Goal: Information Seeking & Learning: Learn about a topic

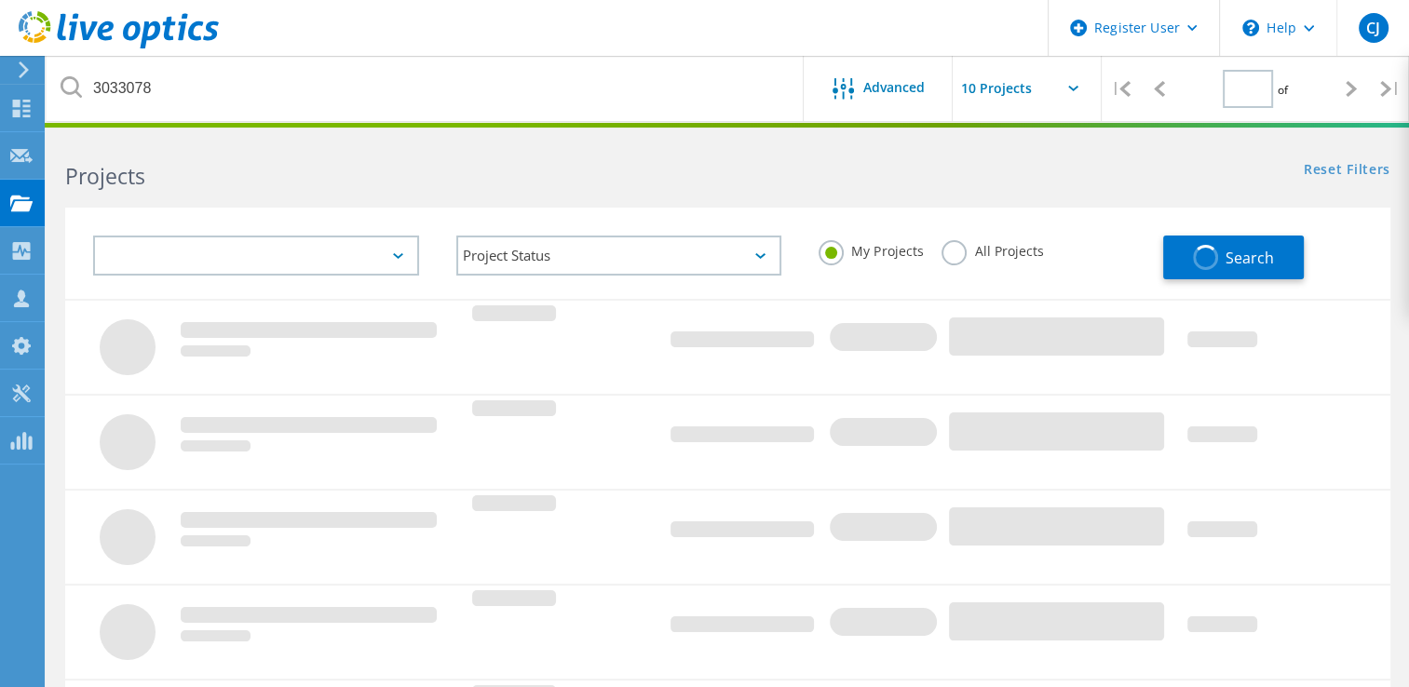
type input "1"
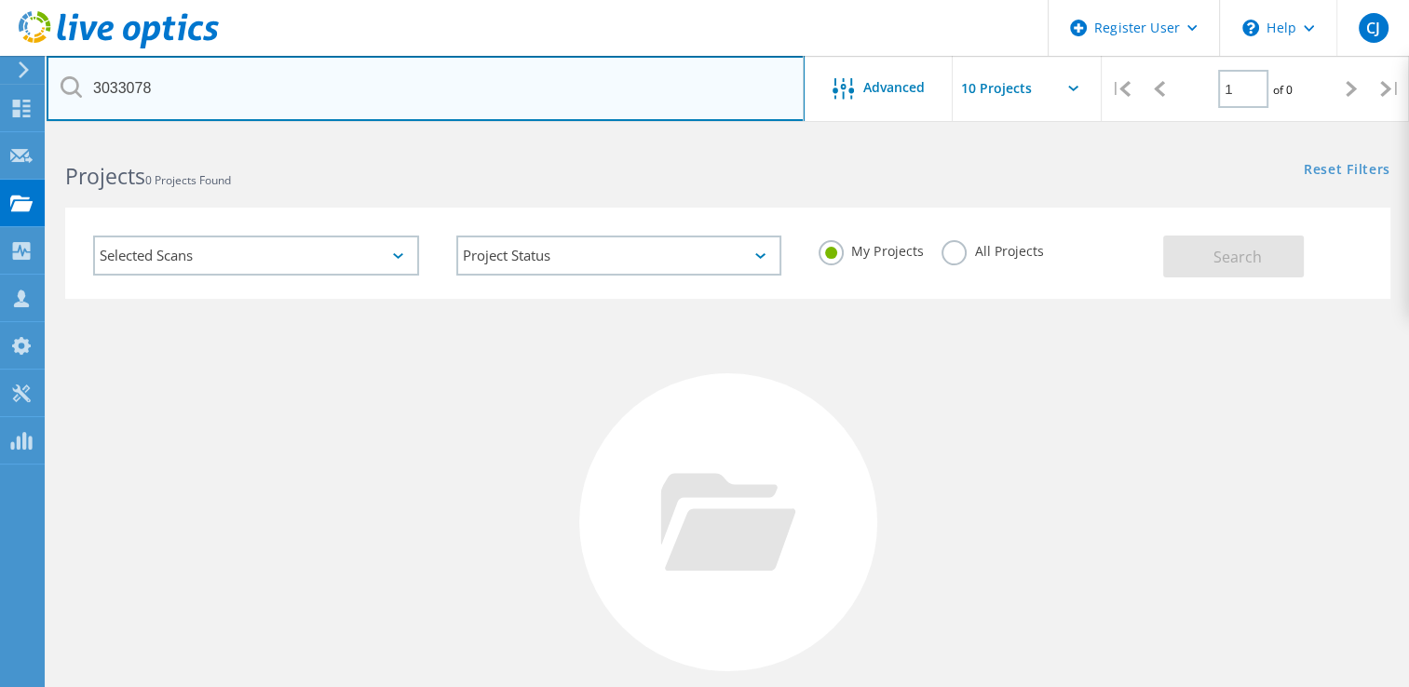
drag, startPoint x: 177, startPoint y: 95, endPoint x: 16, endPoint y: 75, distance: 162.4
click at [16, 135] on div "Register User \n Help Explore Helpful Articles Contact Support CJ Dell User Che…" at bounding box center [704, 496] width 1409 height 723
drag, startPoint x: 184, startPoint y: 88, endPoint x: 62, endPoint y: 63, distance: 124.6
click at [71, 85] on div "3033078" at bounding box center [425, 88] width 757 height 65
paste input "CRS SKUs to cable the nodes to the existing 25G Cisco Leaf and management switc…"
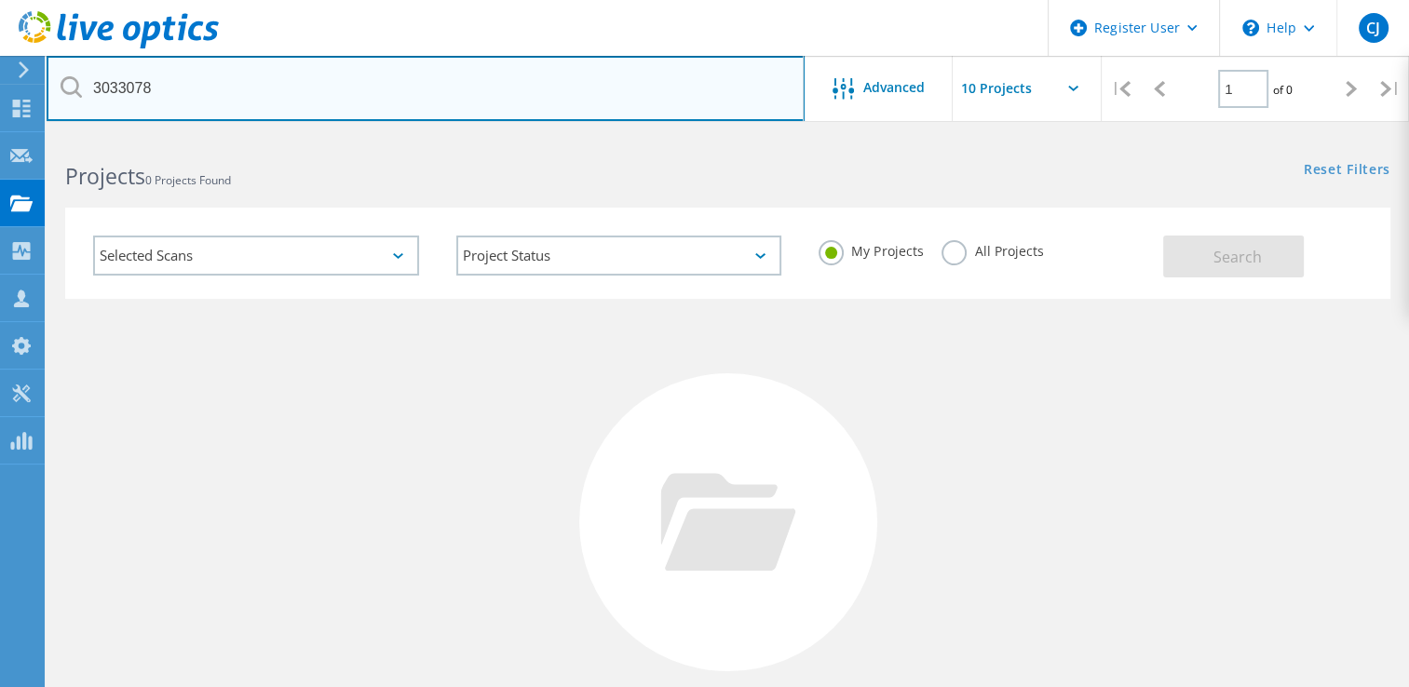
type input "CRS SKUs to cable the nodes to the existing 25G Cisco Leaf and management switc…"
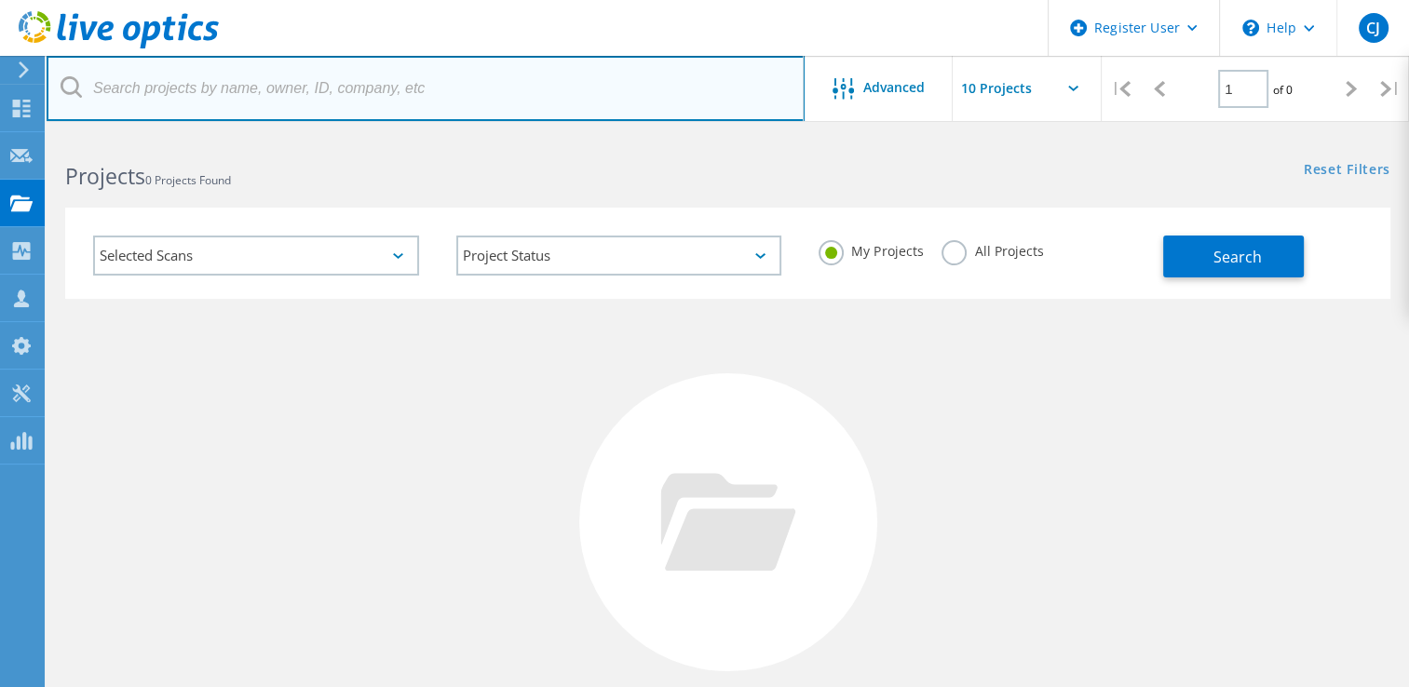
click at [205, 91] on input "text" at bounding box center [426, 88] width 758 height 65
paste input "3033077"
type input "3033077"
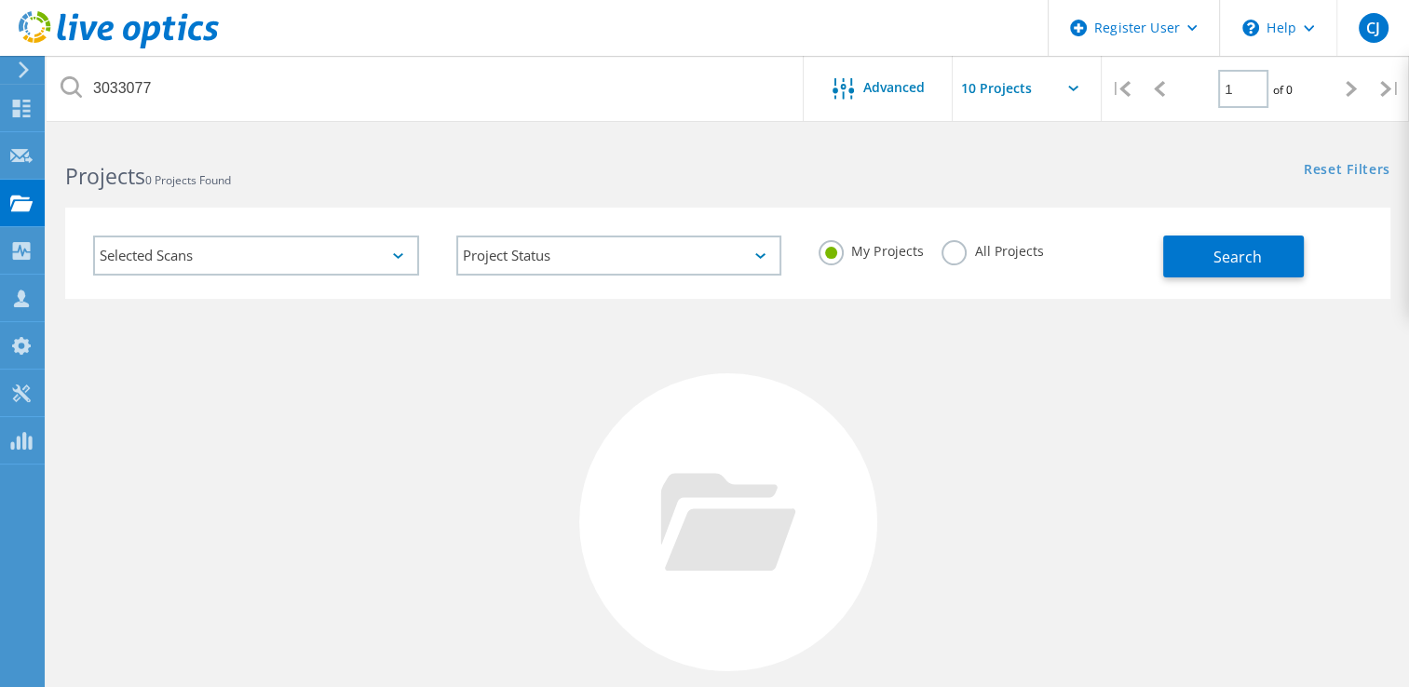
click at [949, 243] on label "All Projects" at bounding box center [993, 249] width 102 height 18
click at [0, 0] on input "All Projects" at bounding box center [0, 0] width 0 height 0
click at [1227, 257] on span "Search" at bounding box center [1237, 257] width 48 height 20
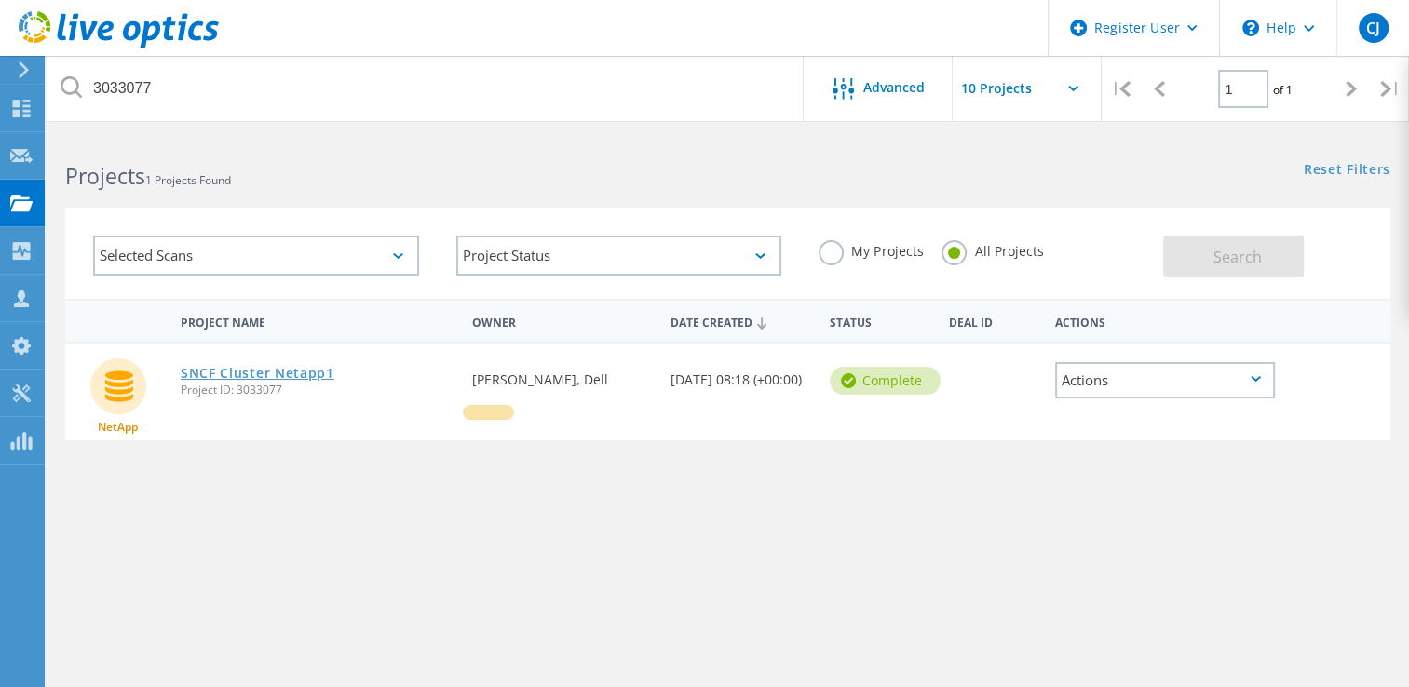
click at [198, 373] on link "SNCF Cluster Netapp1" at bounding box center [258, 373] width 154 height 13
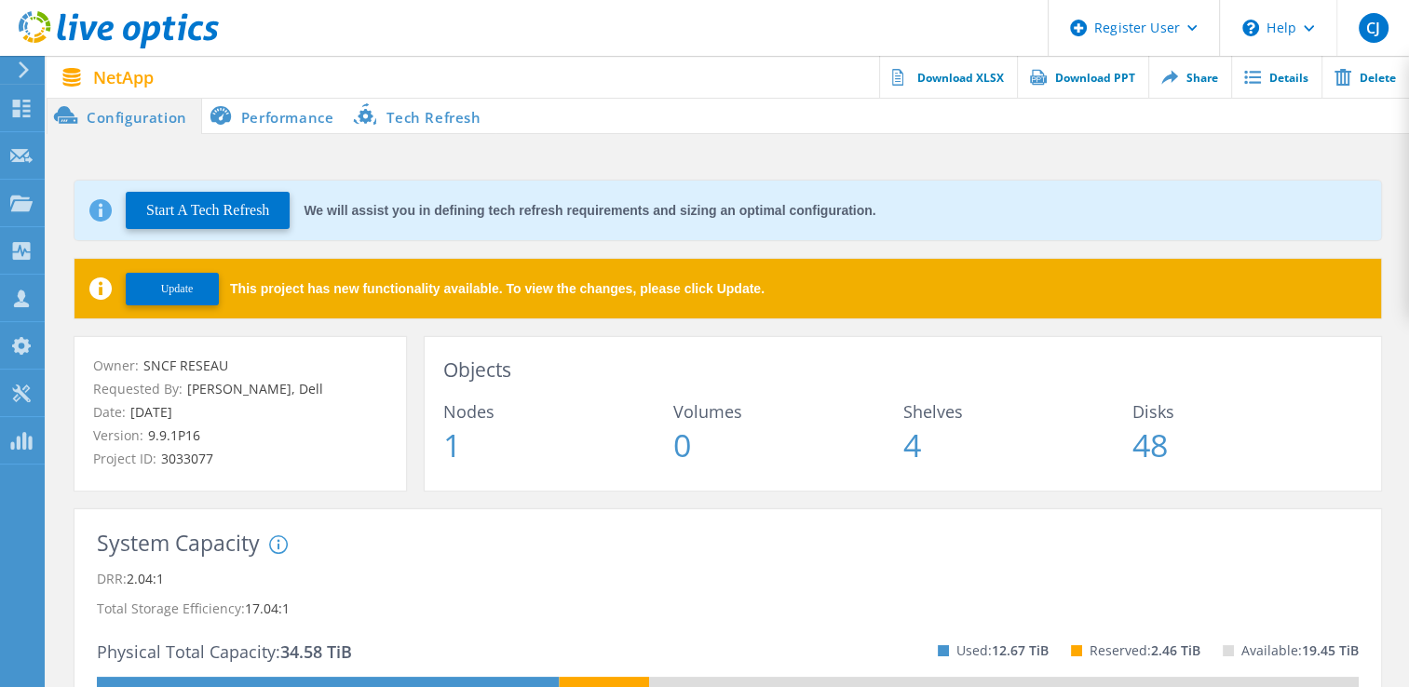
click at [237, 107] on li "Performance" at bounding box center [275, 115] width 146 height 37
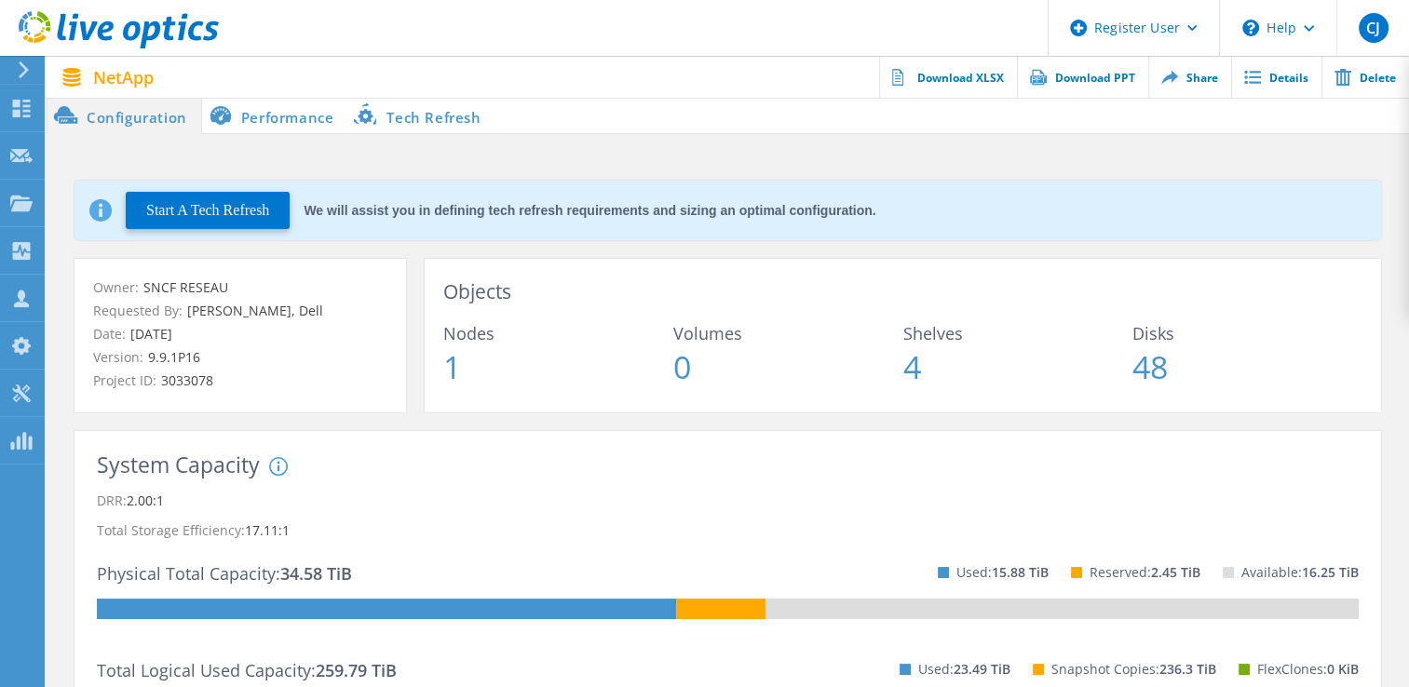
click at [278, 112] on li "Performance" at bounding box center [275, 115] width 146 height 37
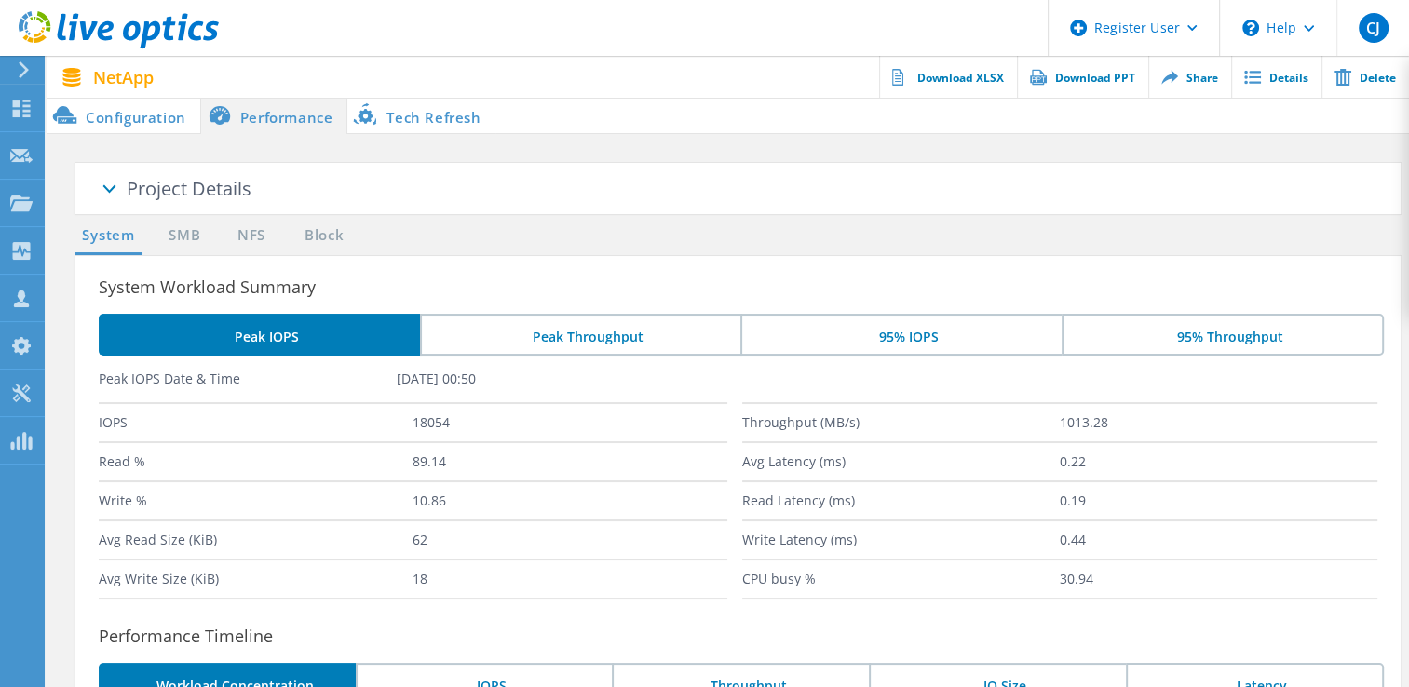
click at [155, 110] on li "Configuration" at bounding box center [124, 115] width 154 height 37
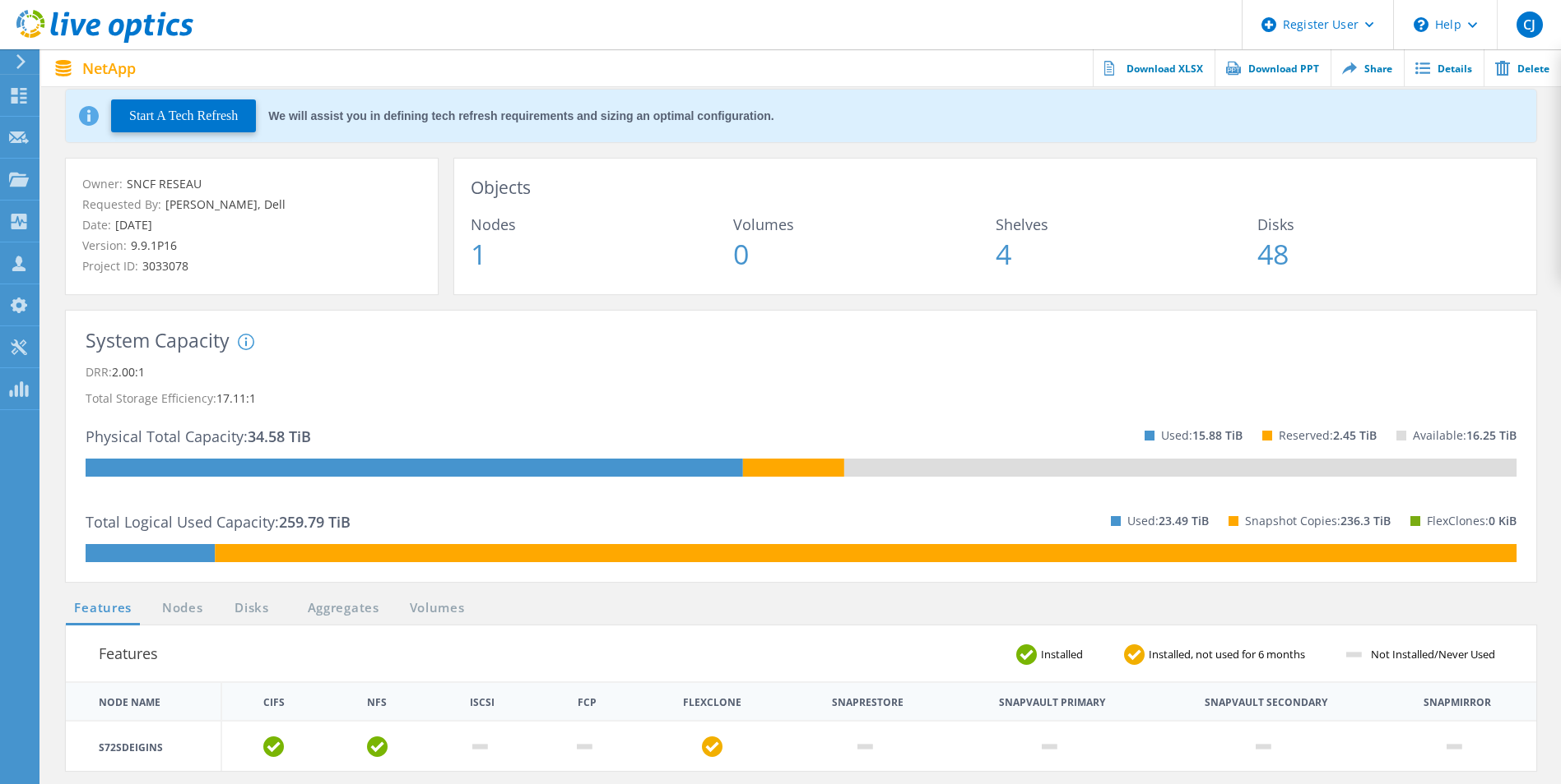
scroll to position [164, 0]
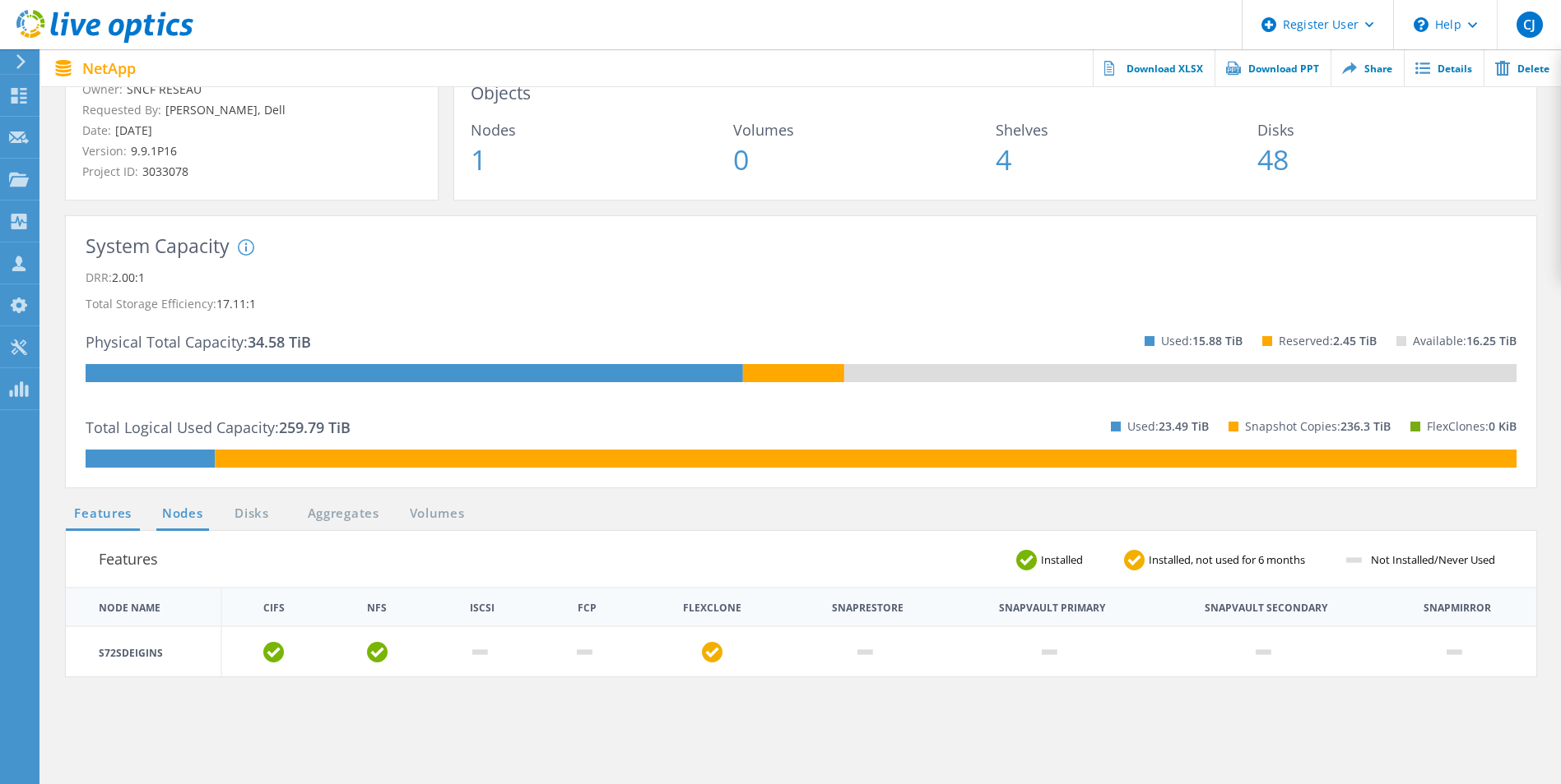
click at [189, 522] on link "Nodes" at bounding box center [183, 514] width 53 height 20
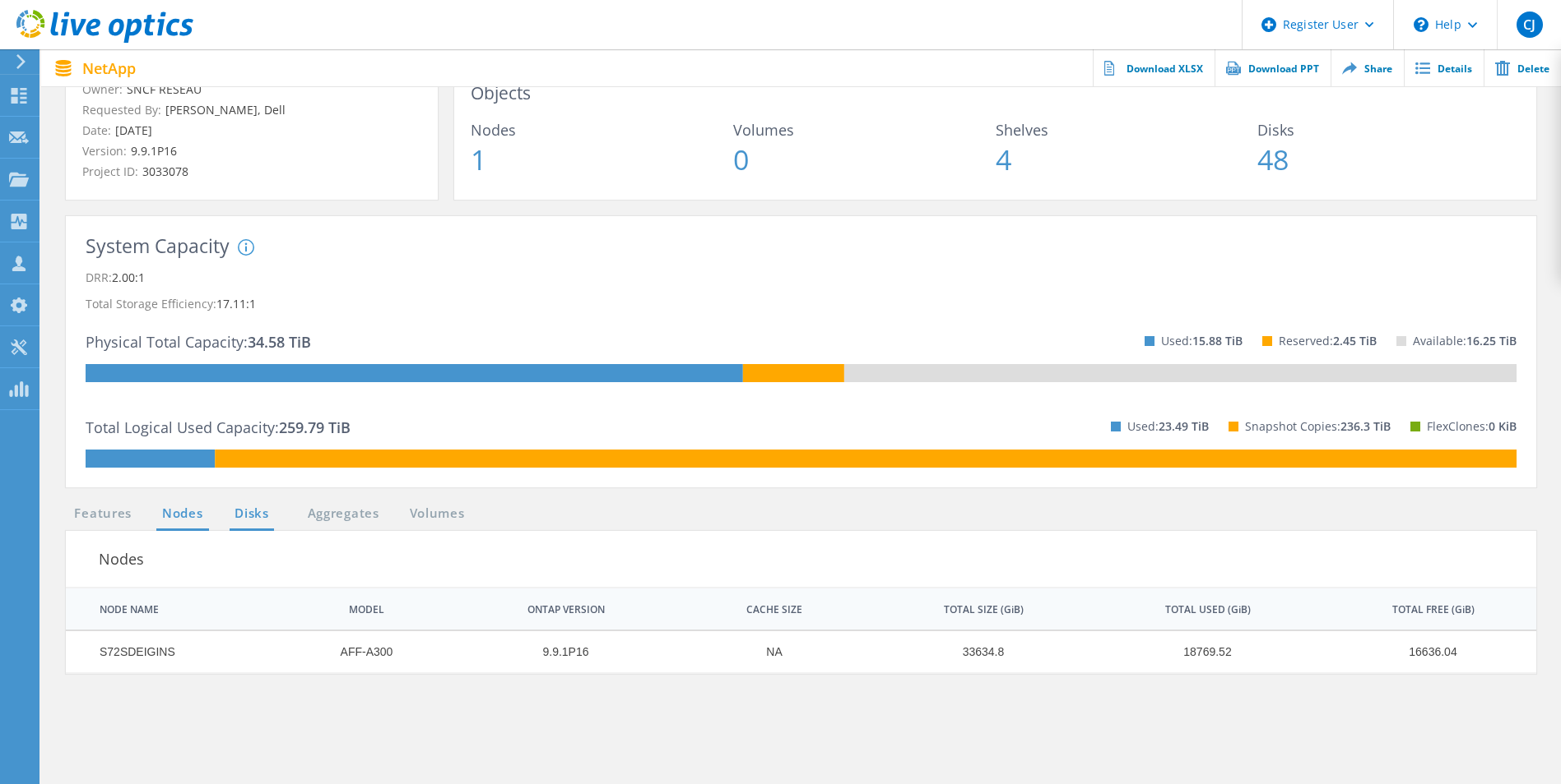
click at [246, 511] on link "Disks" at bounding box center [252, 514] width 44 height 20
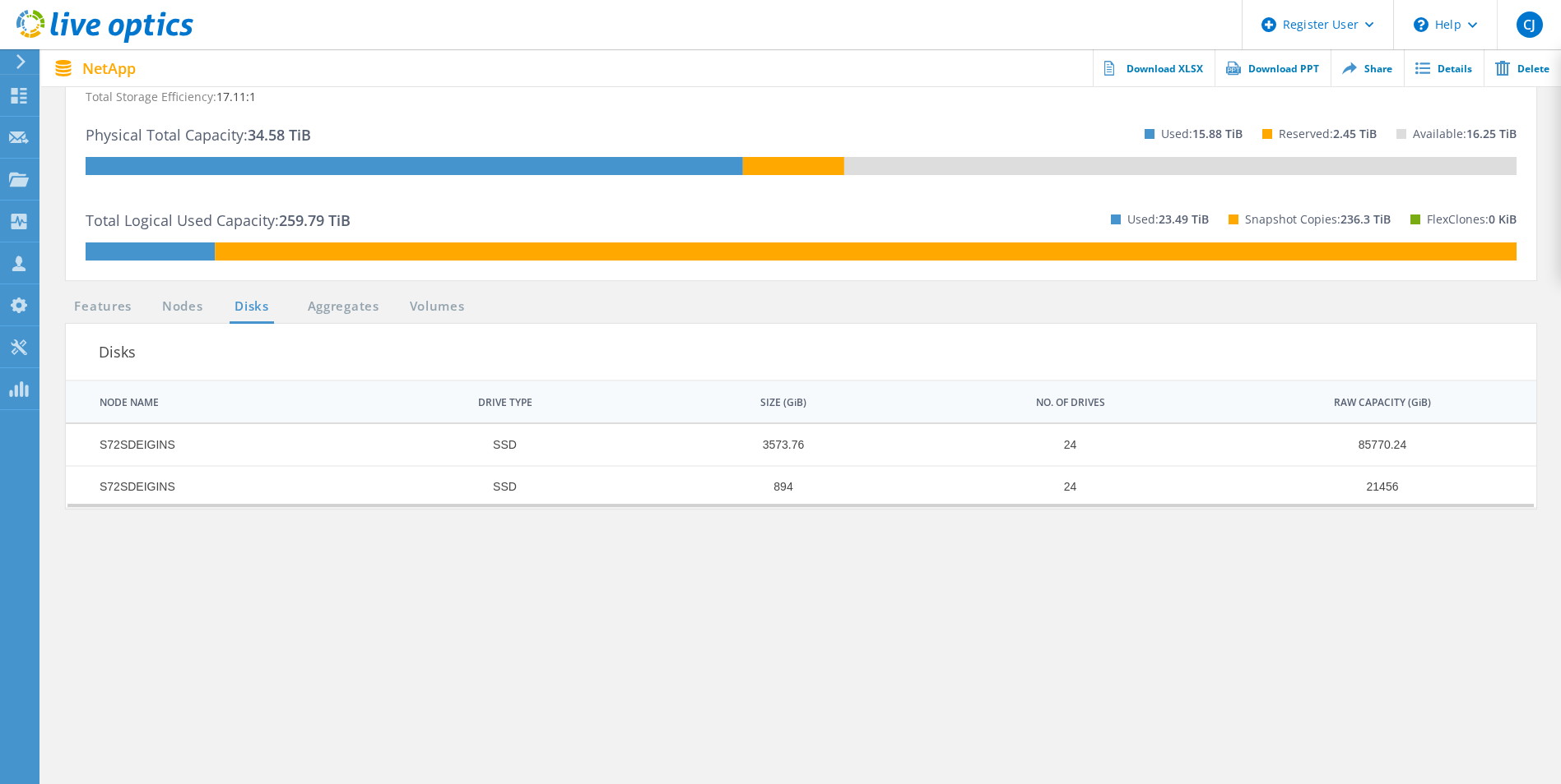
scroll to position [411, 0]
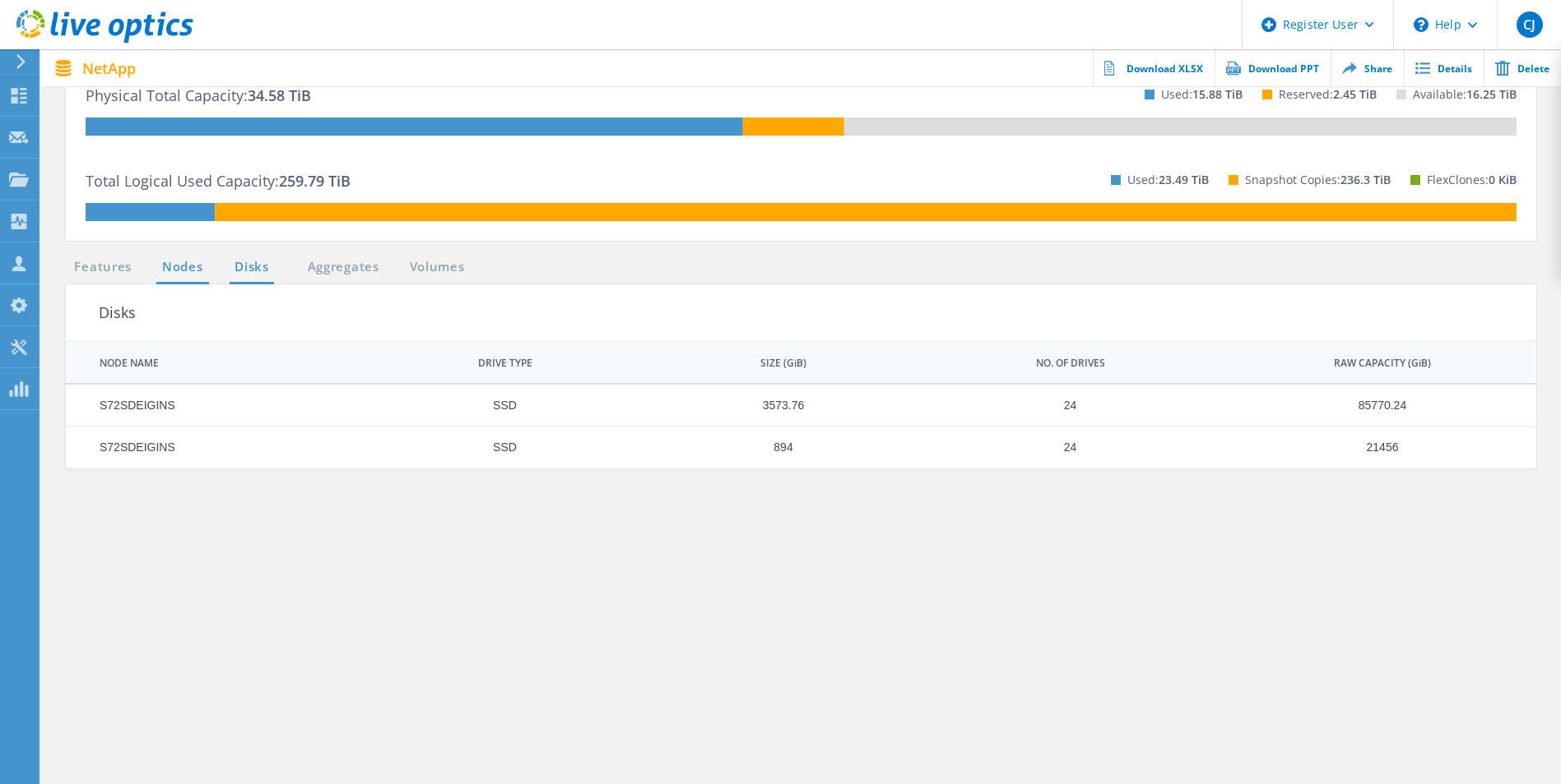
click at [178, 257] on link "Nodes" at bounding box center [183, 267] width 53 height 20
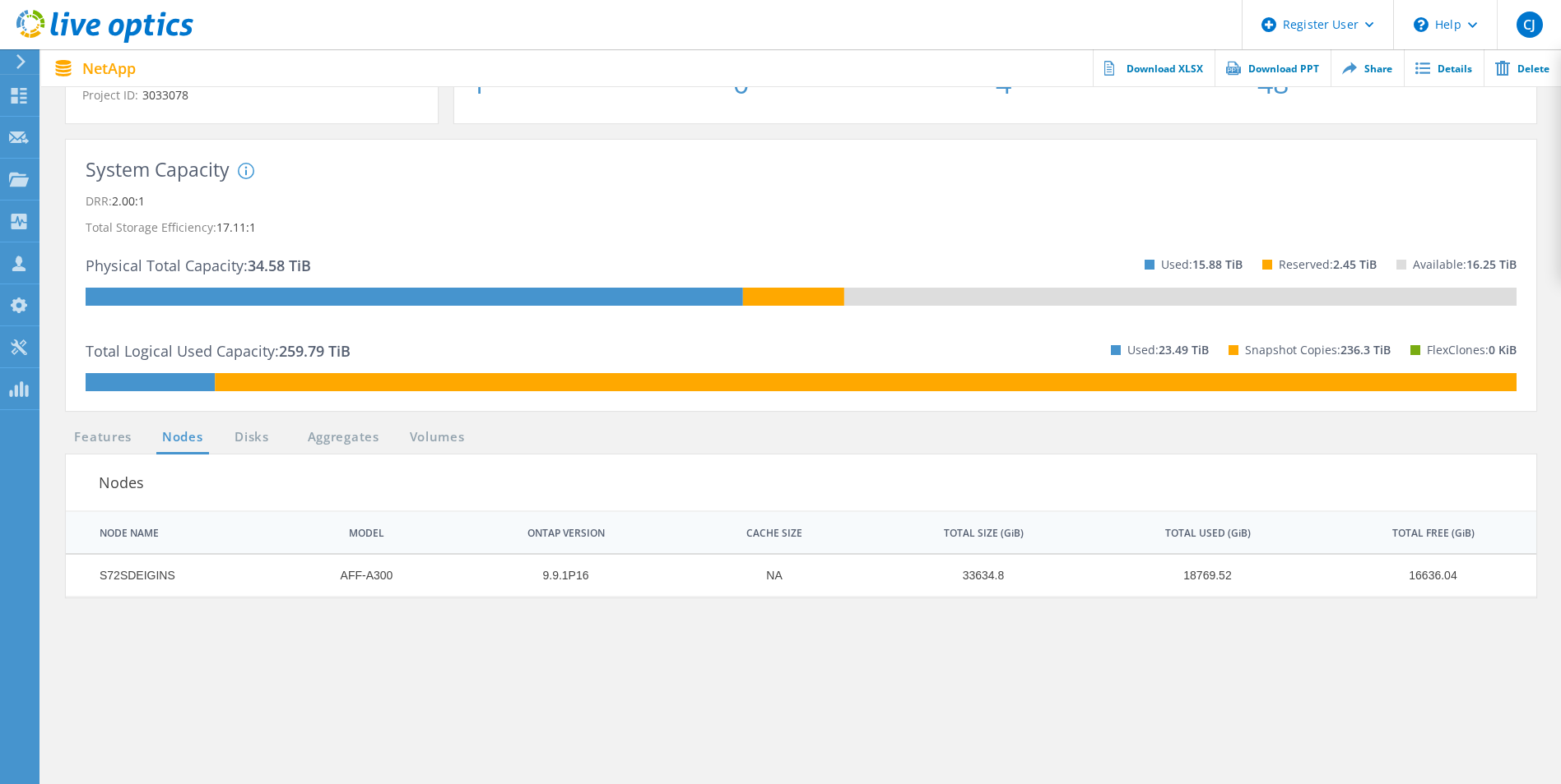
scroll to position [329, 0]
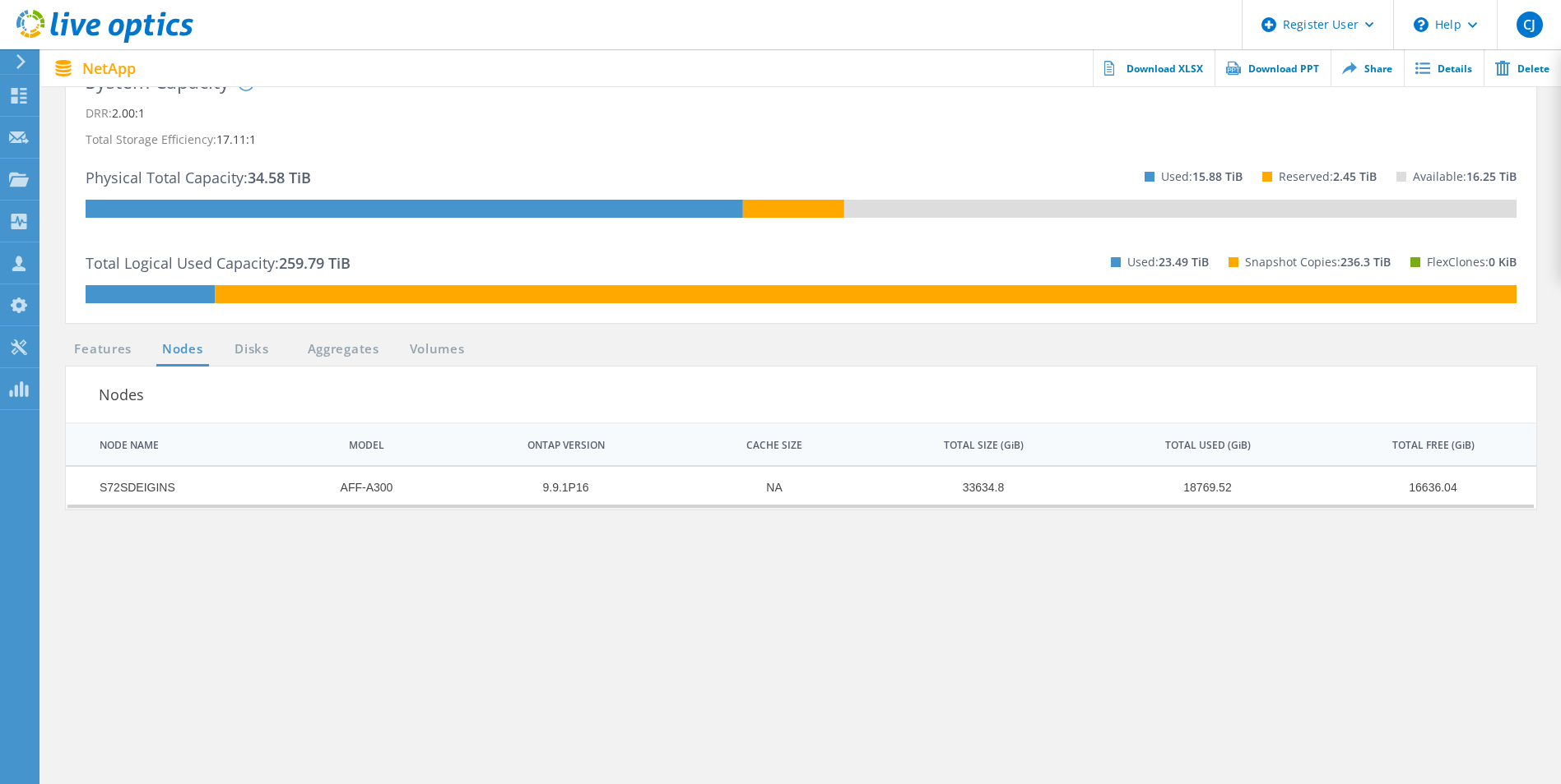
click at [368, 487] on td "AFF-A300" at bounding box center [358, 487] width 178 height 41
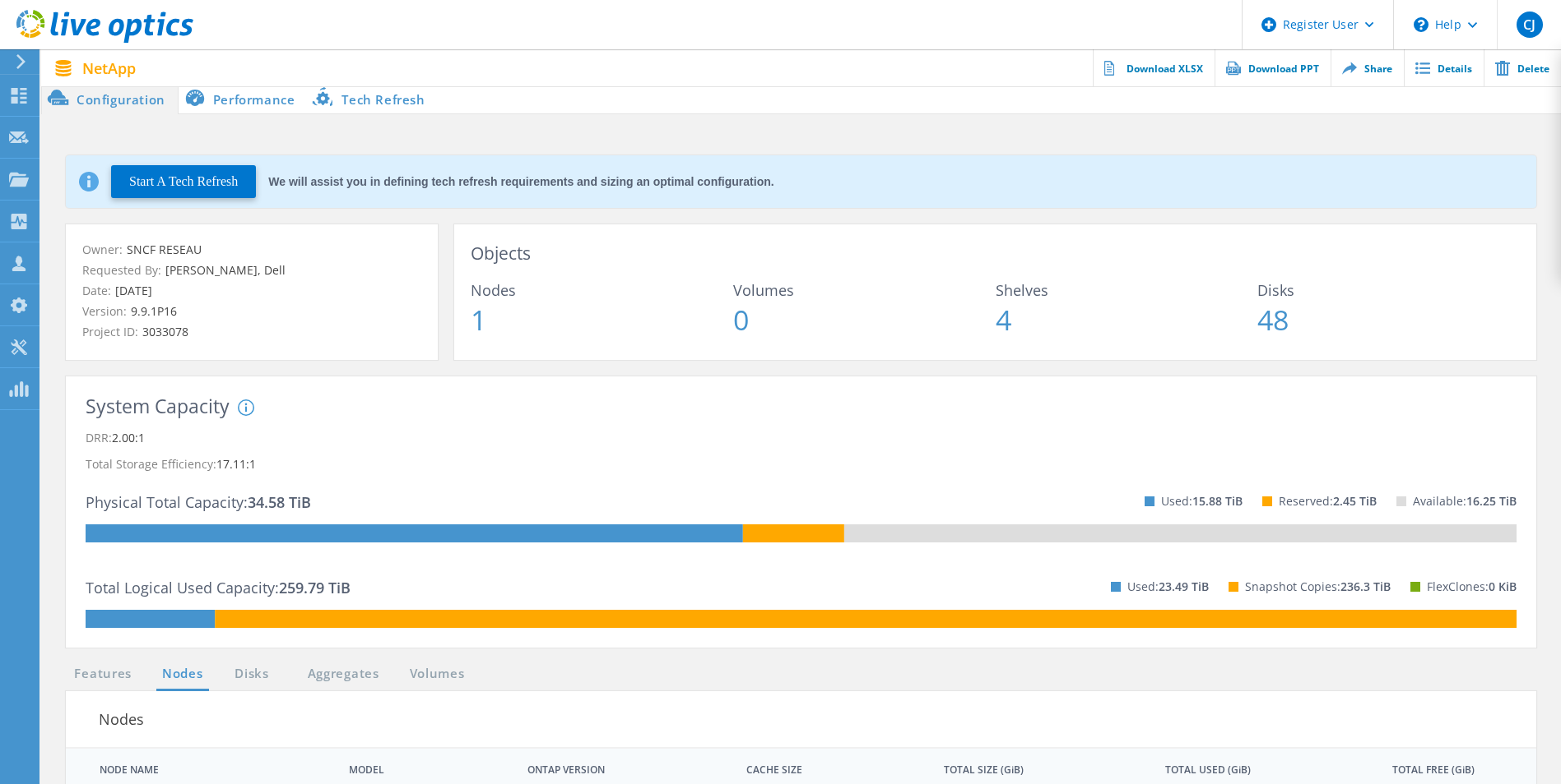
scroll to position [0, 0]
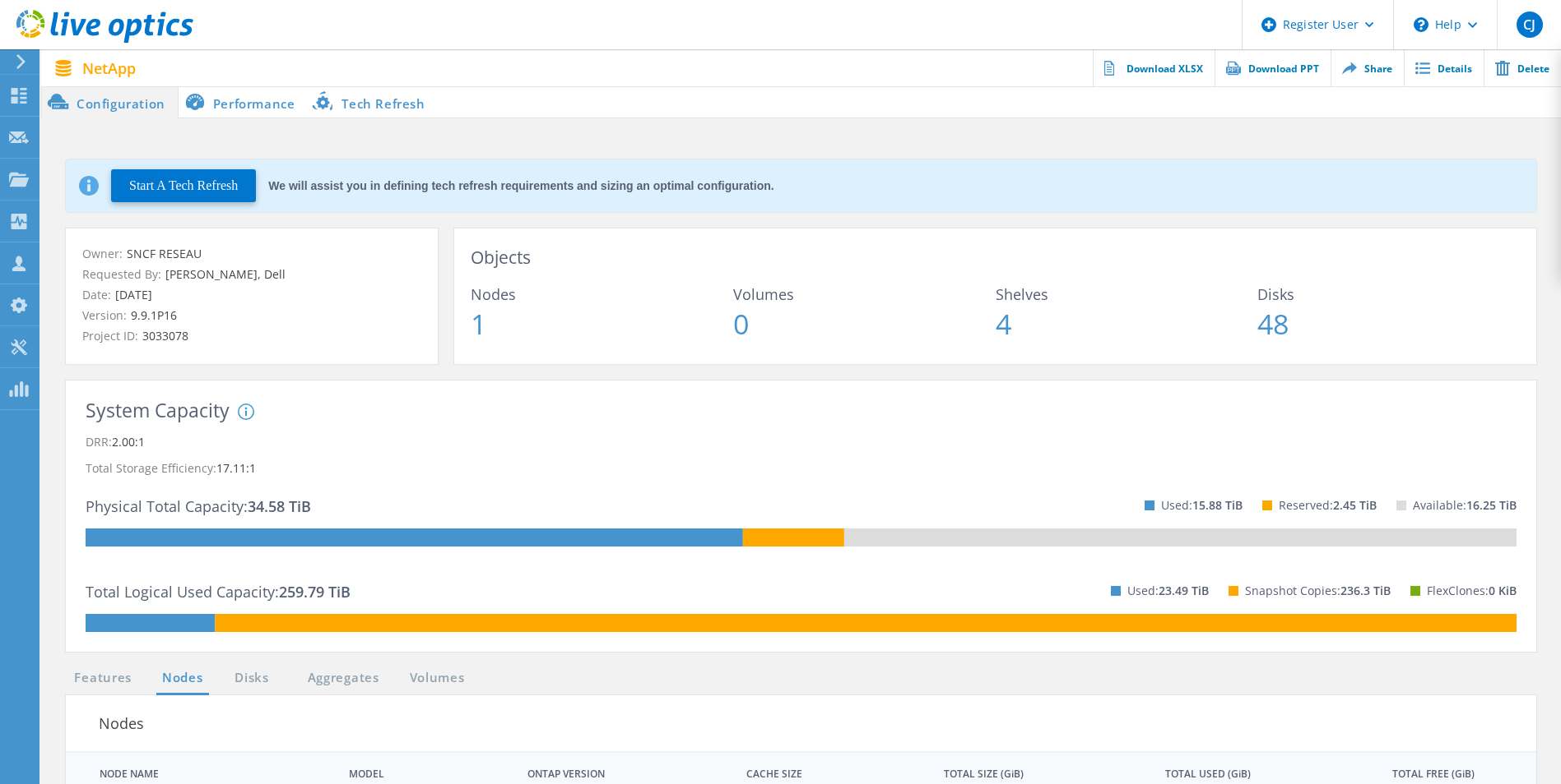
drag, startPoint x: 261, startPoint y: 104, endPoint x: 248, endPoint y: 115, distance: 17.0
click at [261, 104] on li "Performance" at bounding box center [243, 102] width 129 height 33
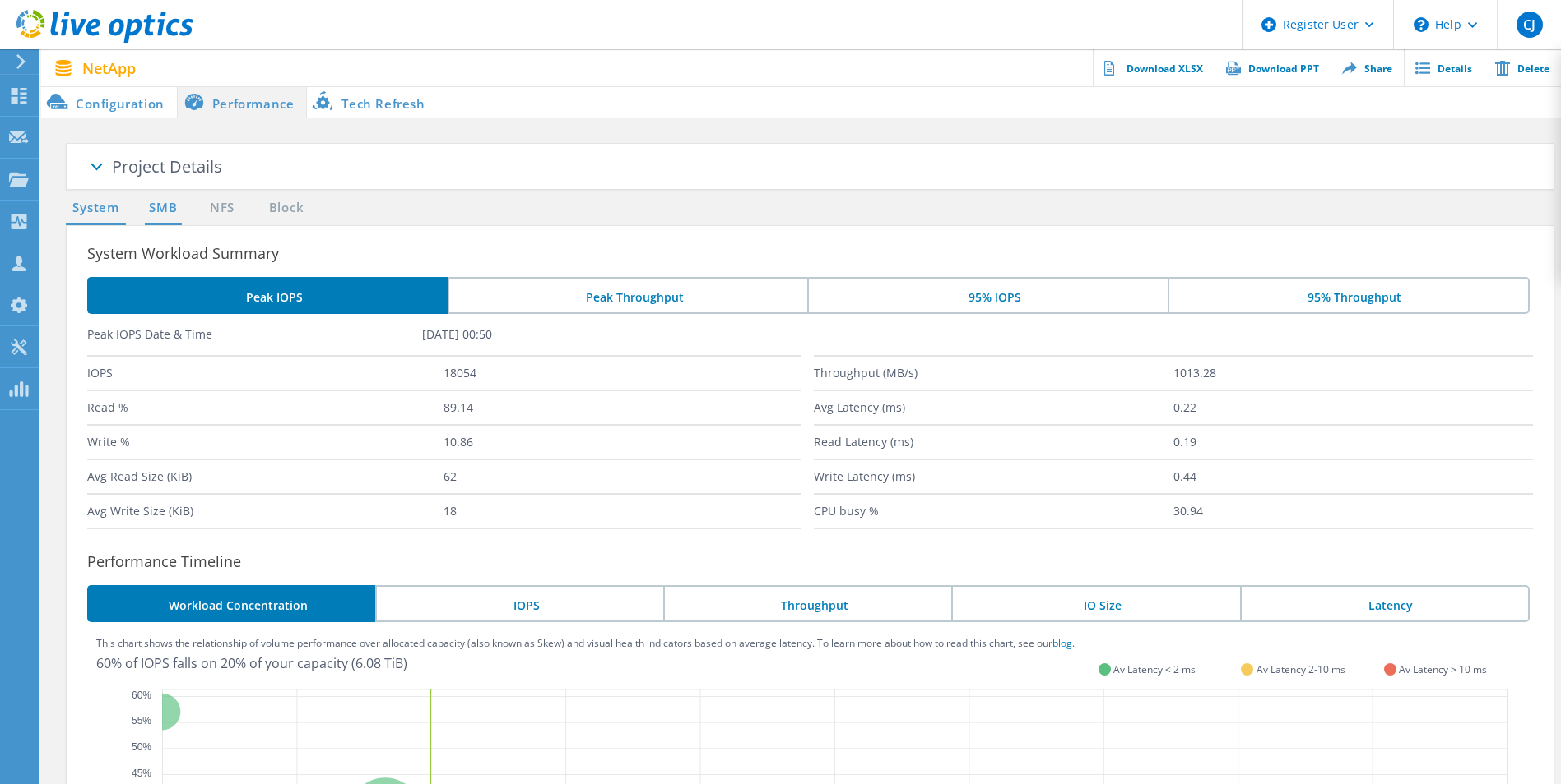
click at [155, 215] on link "SMB" at bounding box center [163, 207] width 36 height 20
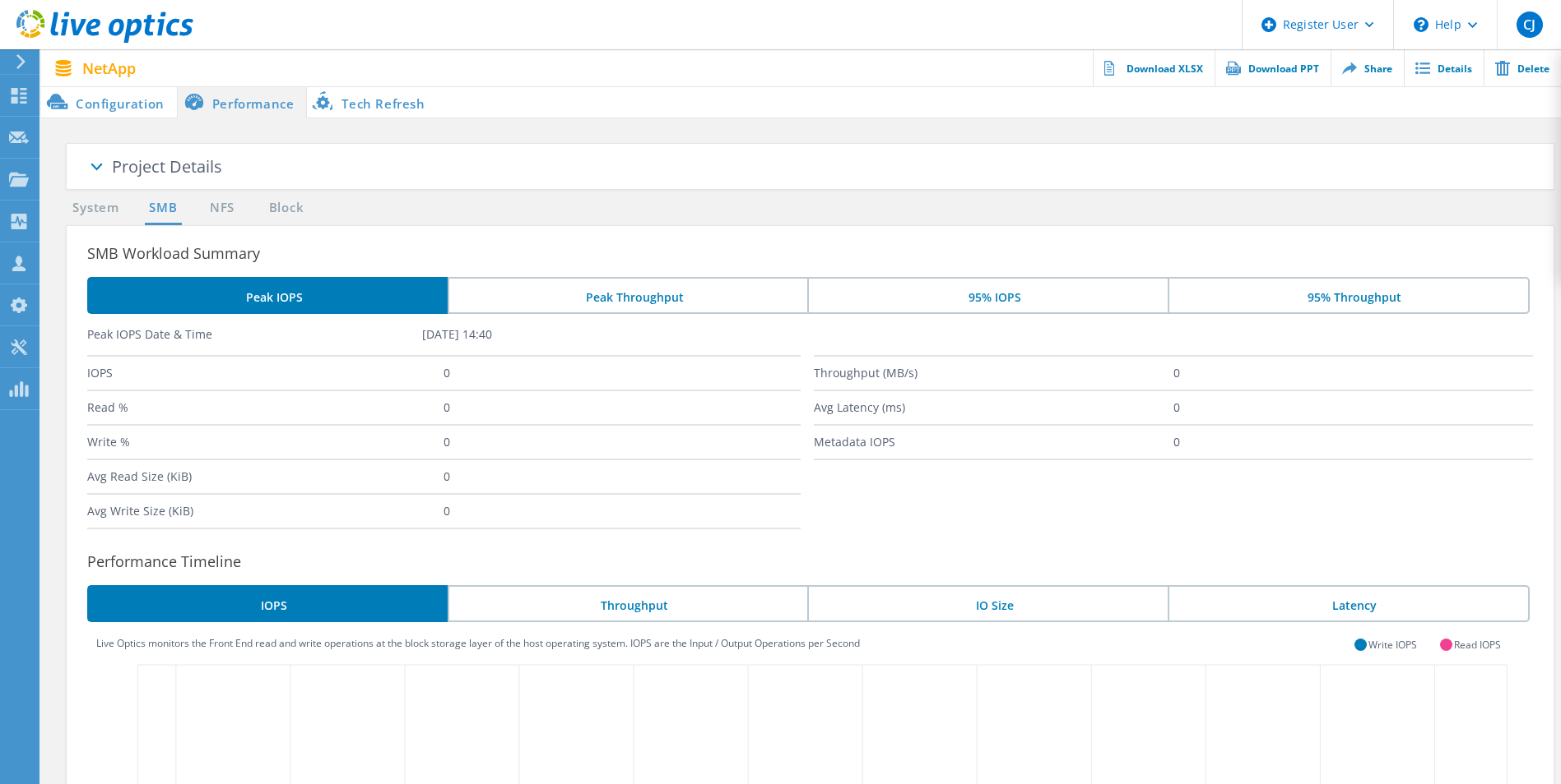
click at [125, 105] on li "Configuration" at bounding box center [110, 102] width 136 height 33
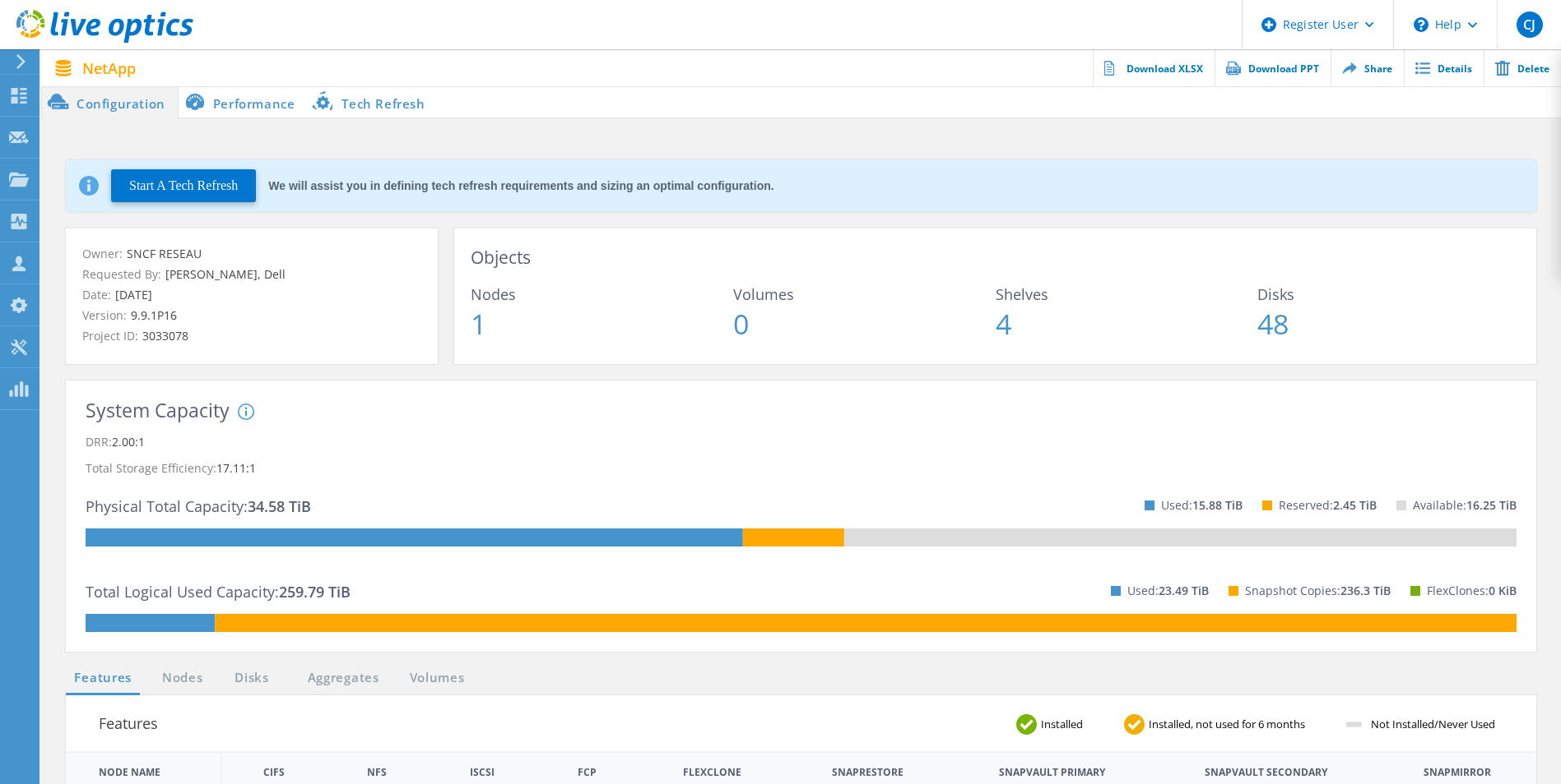
click at [267, 103] on li "Performance" at bounding box center [243, 102] width 129 height 33
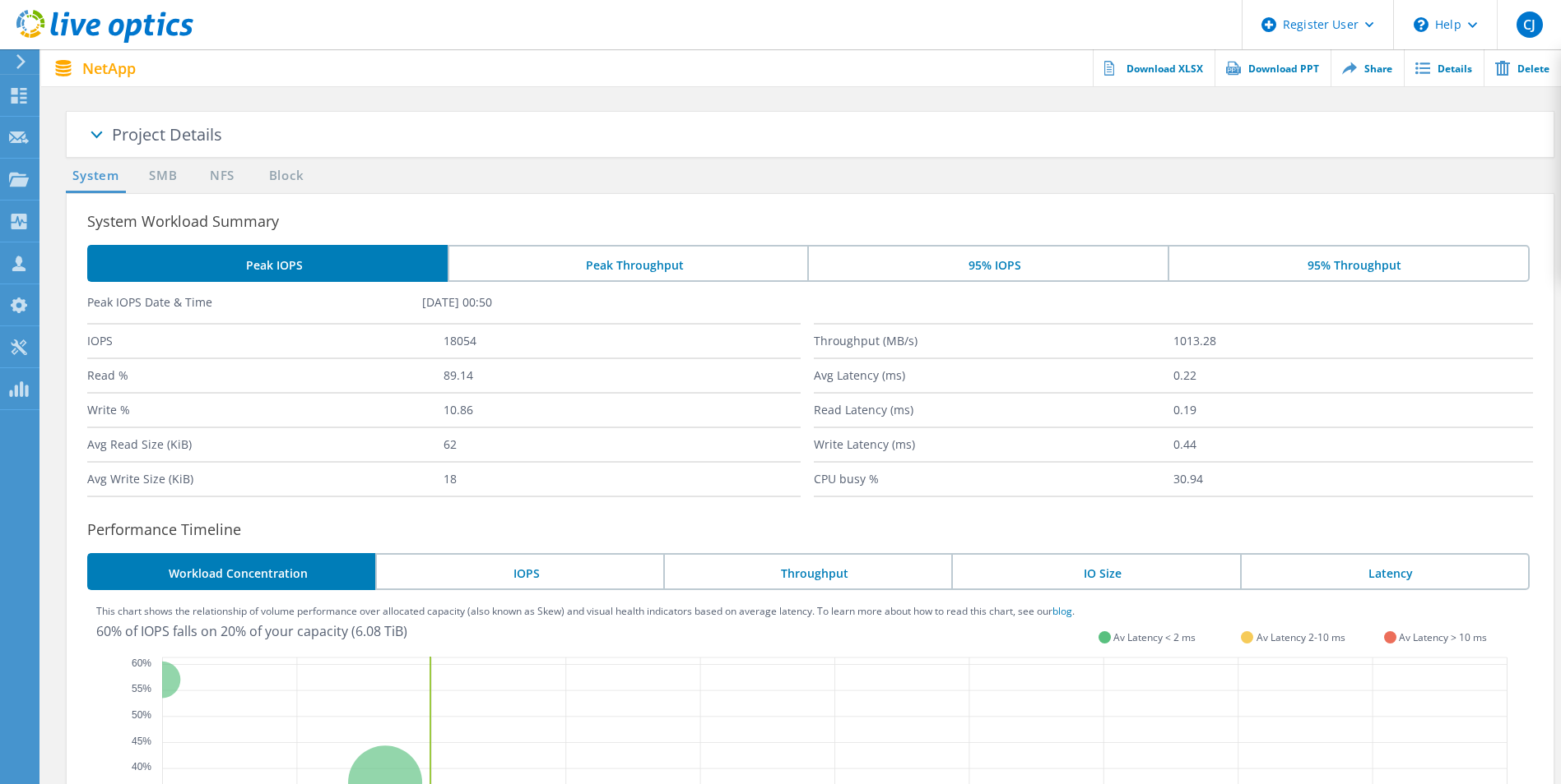
scroll to position [30, 0]
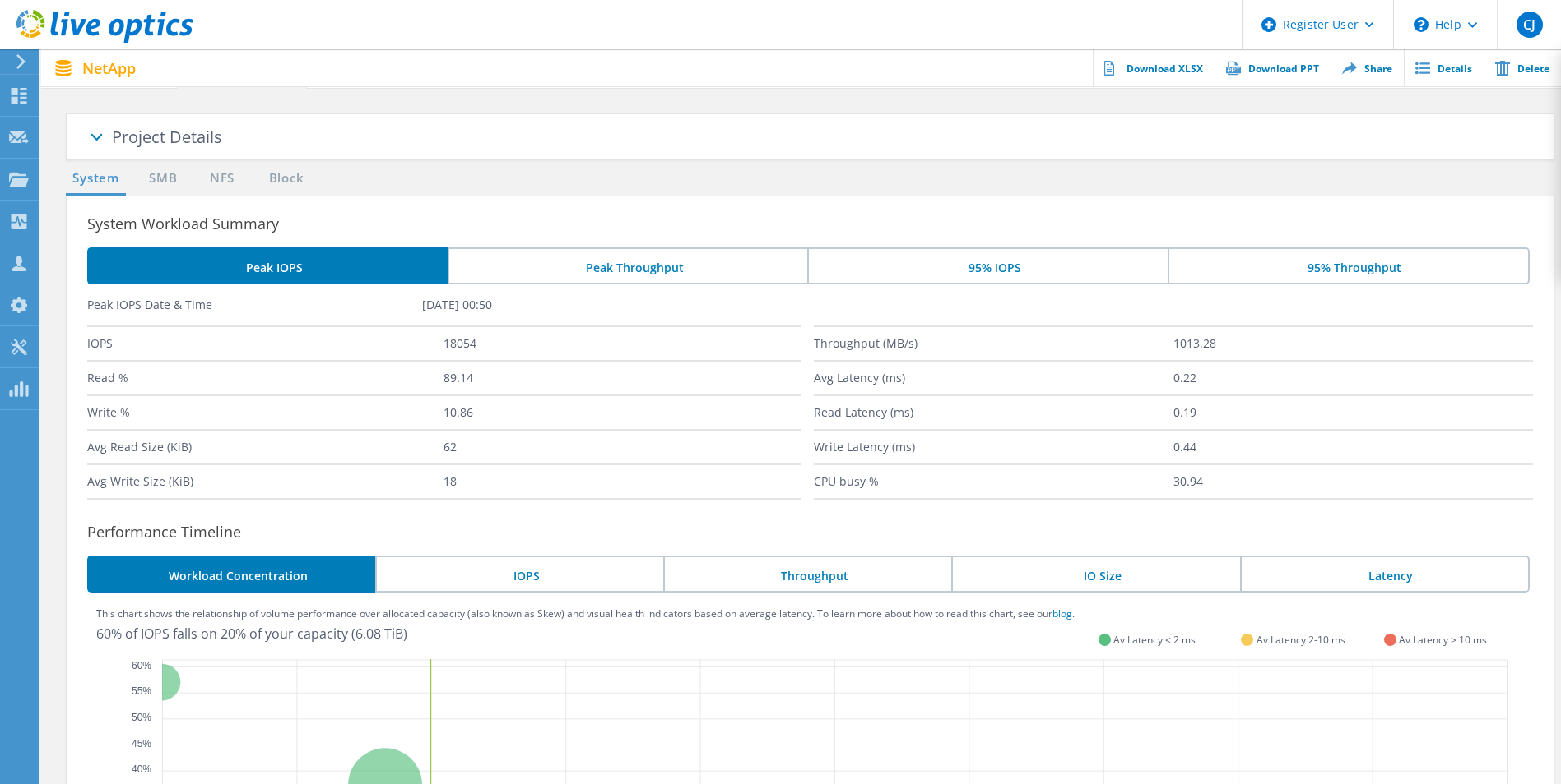
drag, startPoint x: 1421, startPoint y: 565, endPoint x: 1265, endPoint y: 583, distance: 157.0
click at [1256, 565] on li "Latency" at bounding box center [1384, 575] width 290 height 37
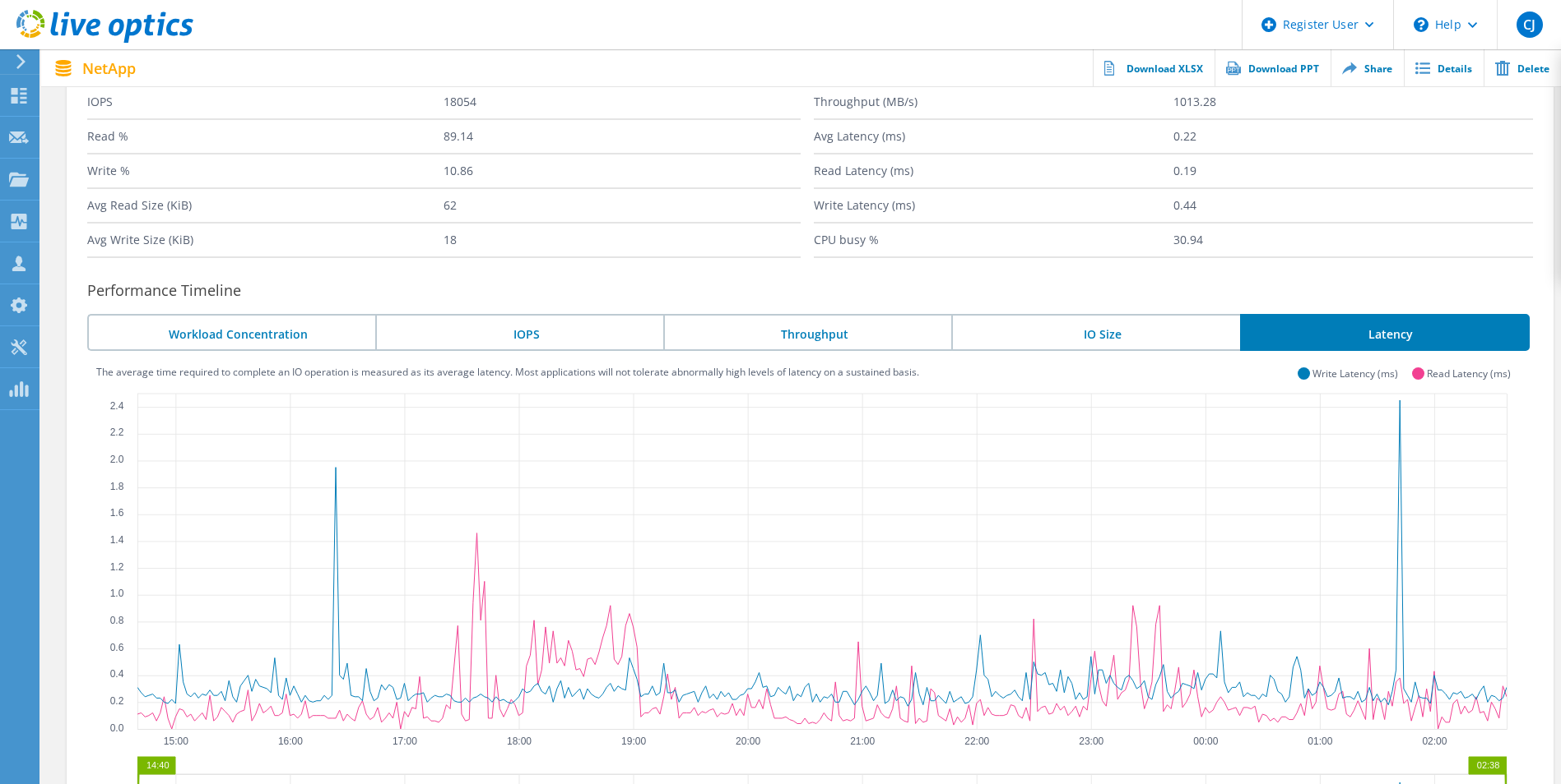
scroll to position [276, 0]
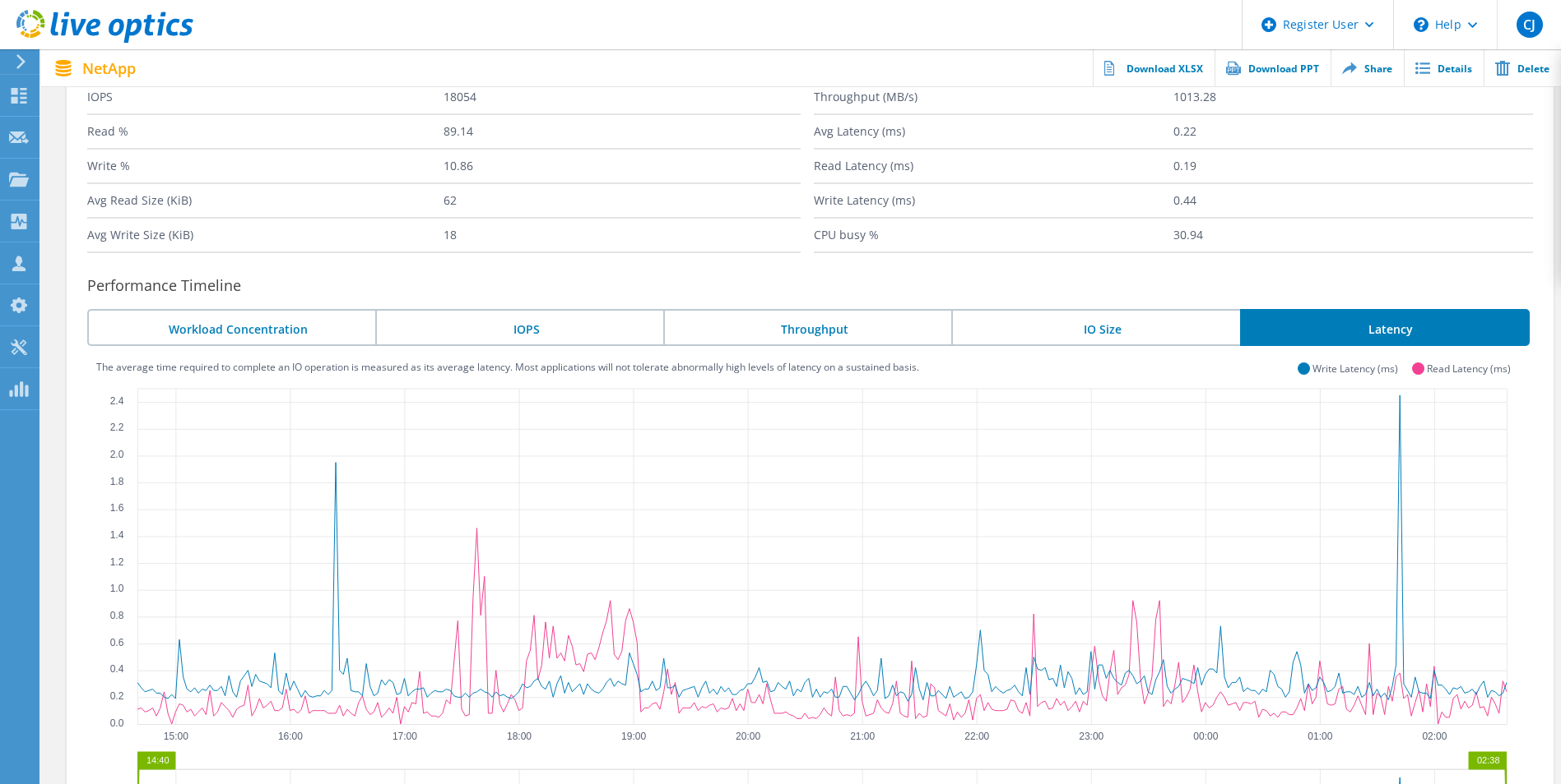
click at [1008, 524] on icon "0.0 0.2 0.4 0.6 0.8 1.0 1.2 1.4 1.6 1.8 2.0 2.2 2.4 15:00 16:00 17:00 18:00 19:…" at bounding box center [809, 625] width 1427 height 494
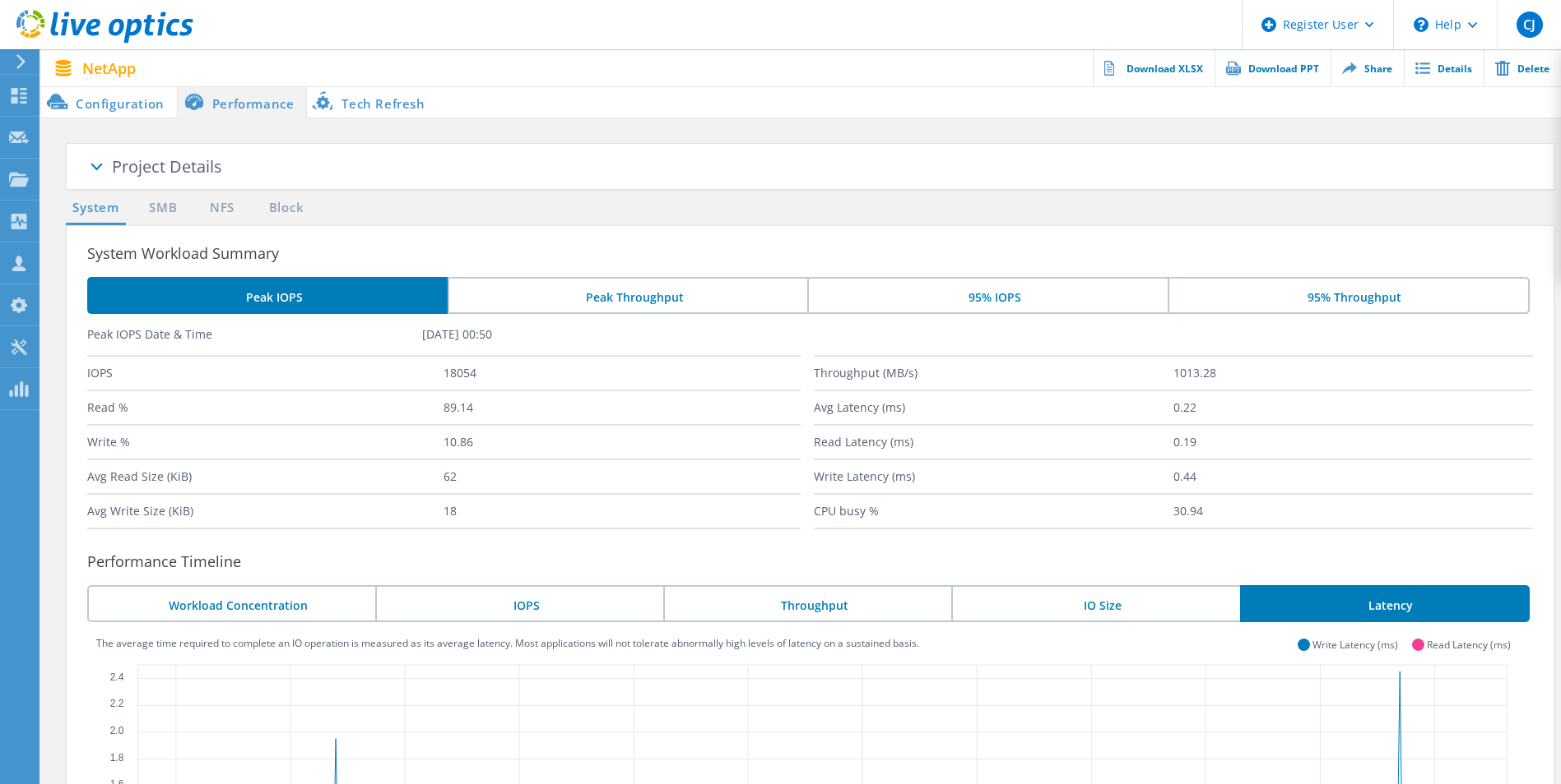
click at [120, 96] on li "Configuration" at bounding box center [110, 102] width 136 height 33
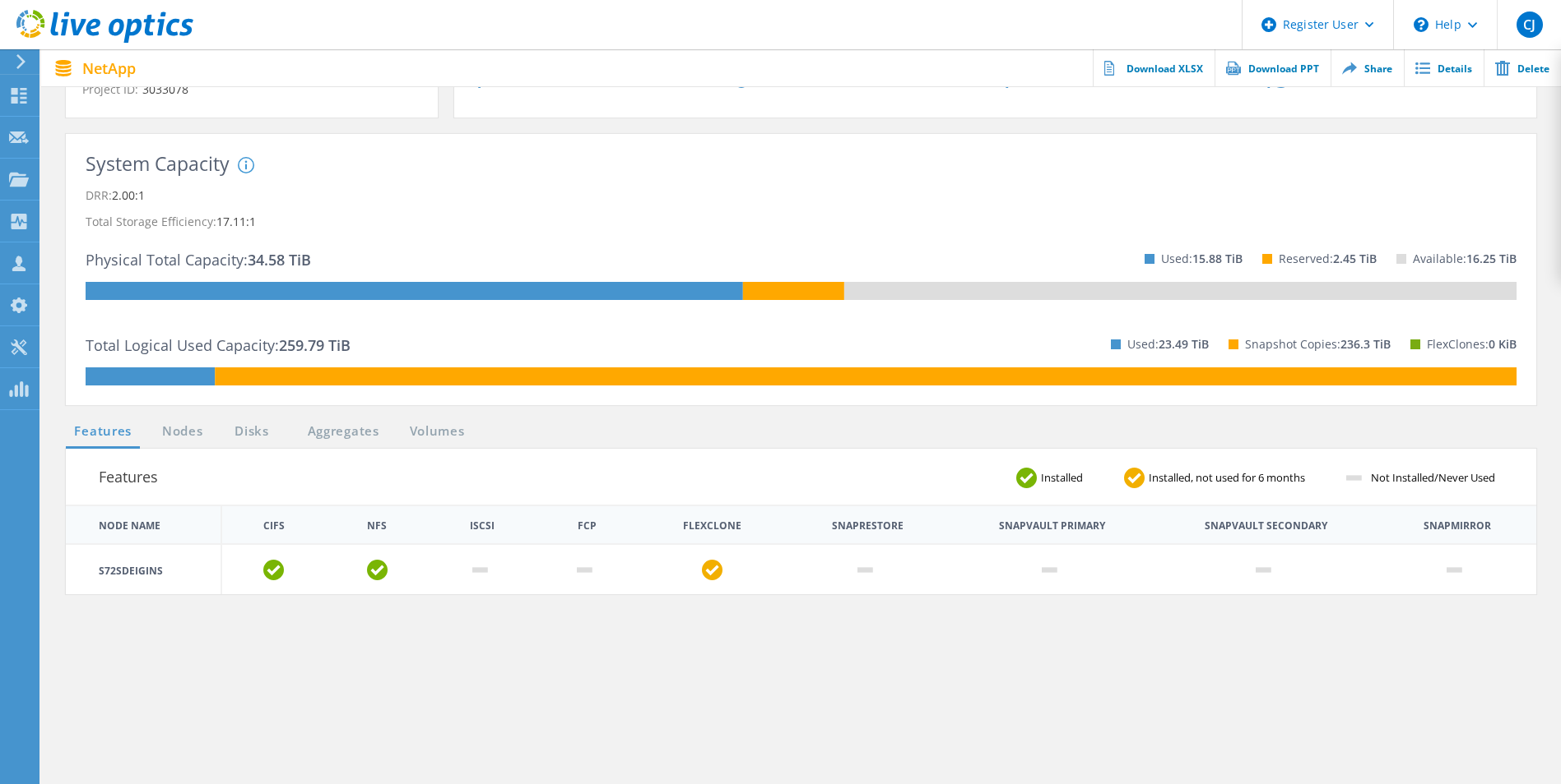
scroll to position [329, 0]
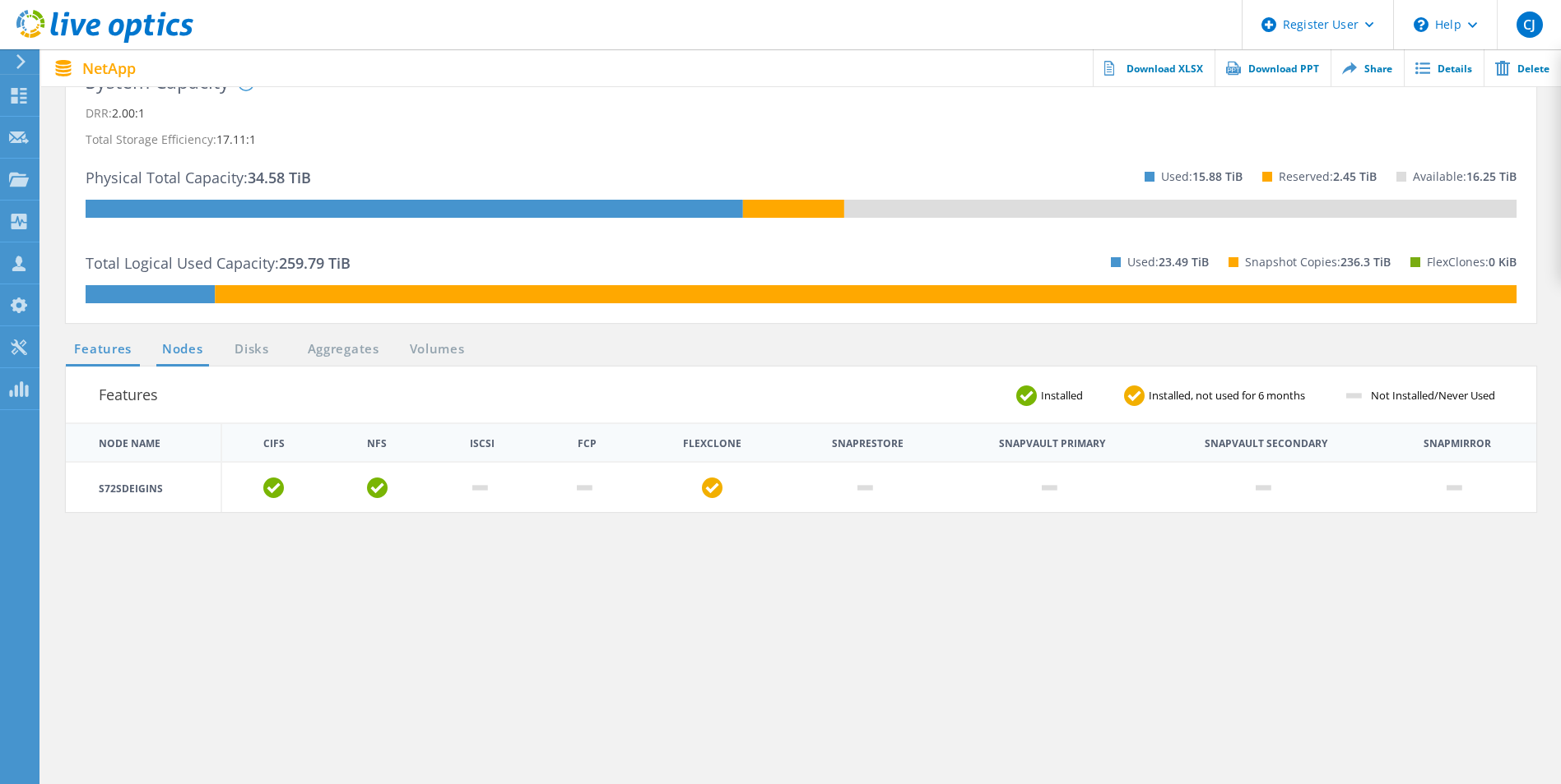
click at [185, 353] on link "Nodes" at bounding box center [183, 350] width 53 height 20
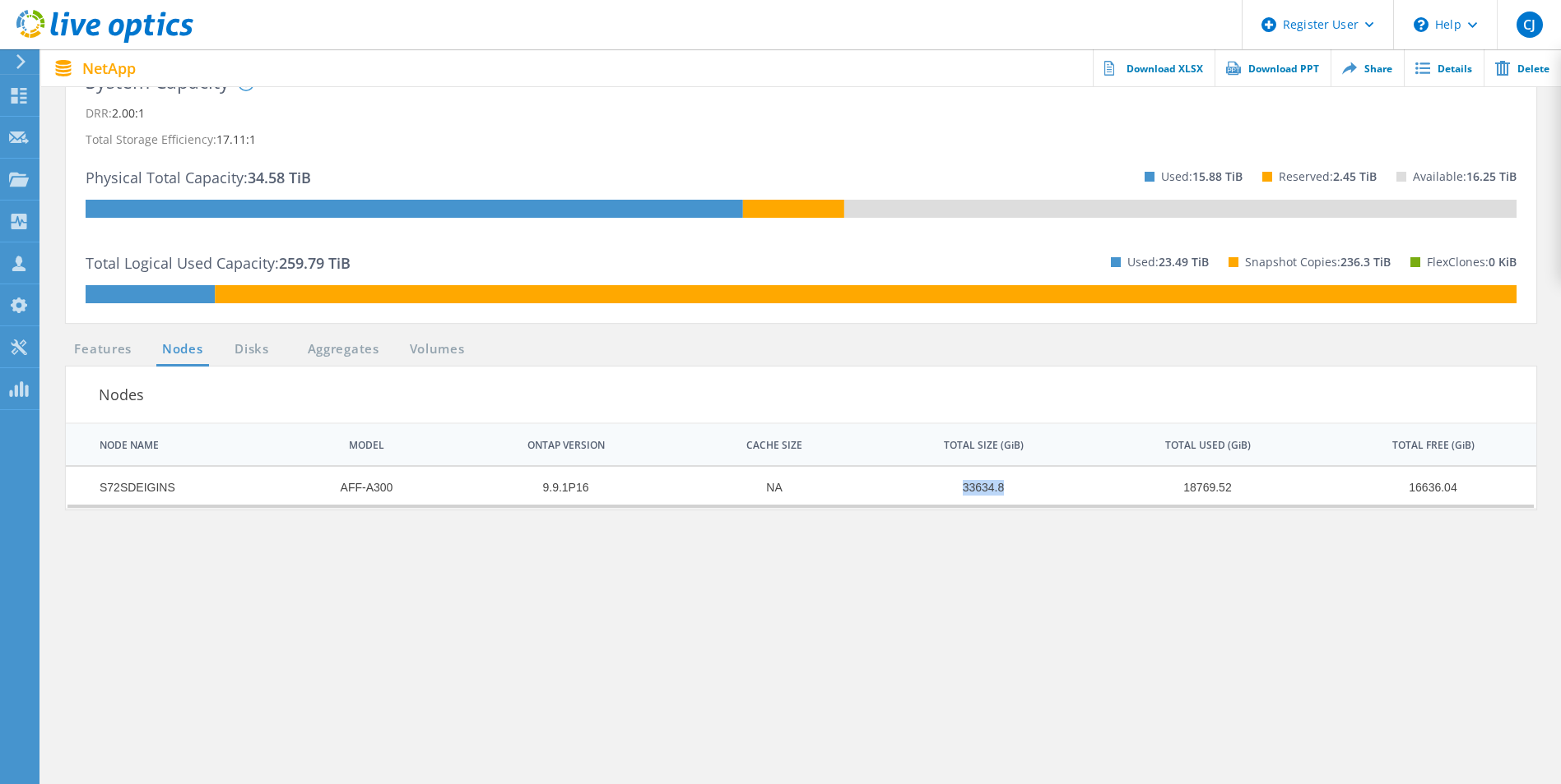
drag, startPoint x: 964, startPoint y: 487, endPoint x: 1042, endPoint y: 489, distance: 78.0
click at [1042, 489] on td "33634.8" at bounding box center [974, 487] width 222 height 41
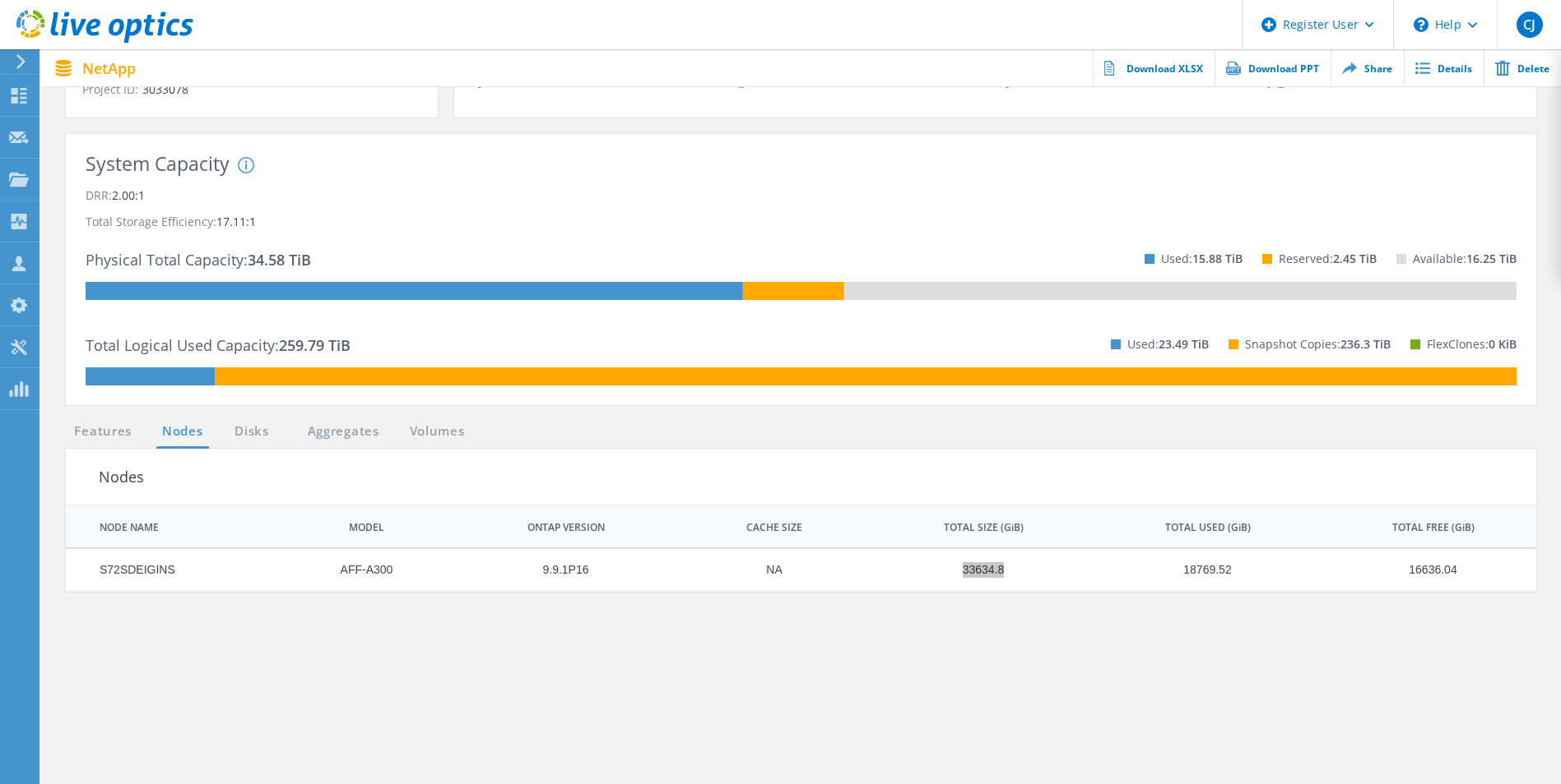
scroll to position [0, 0]
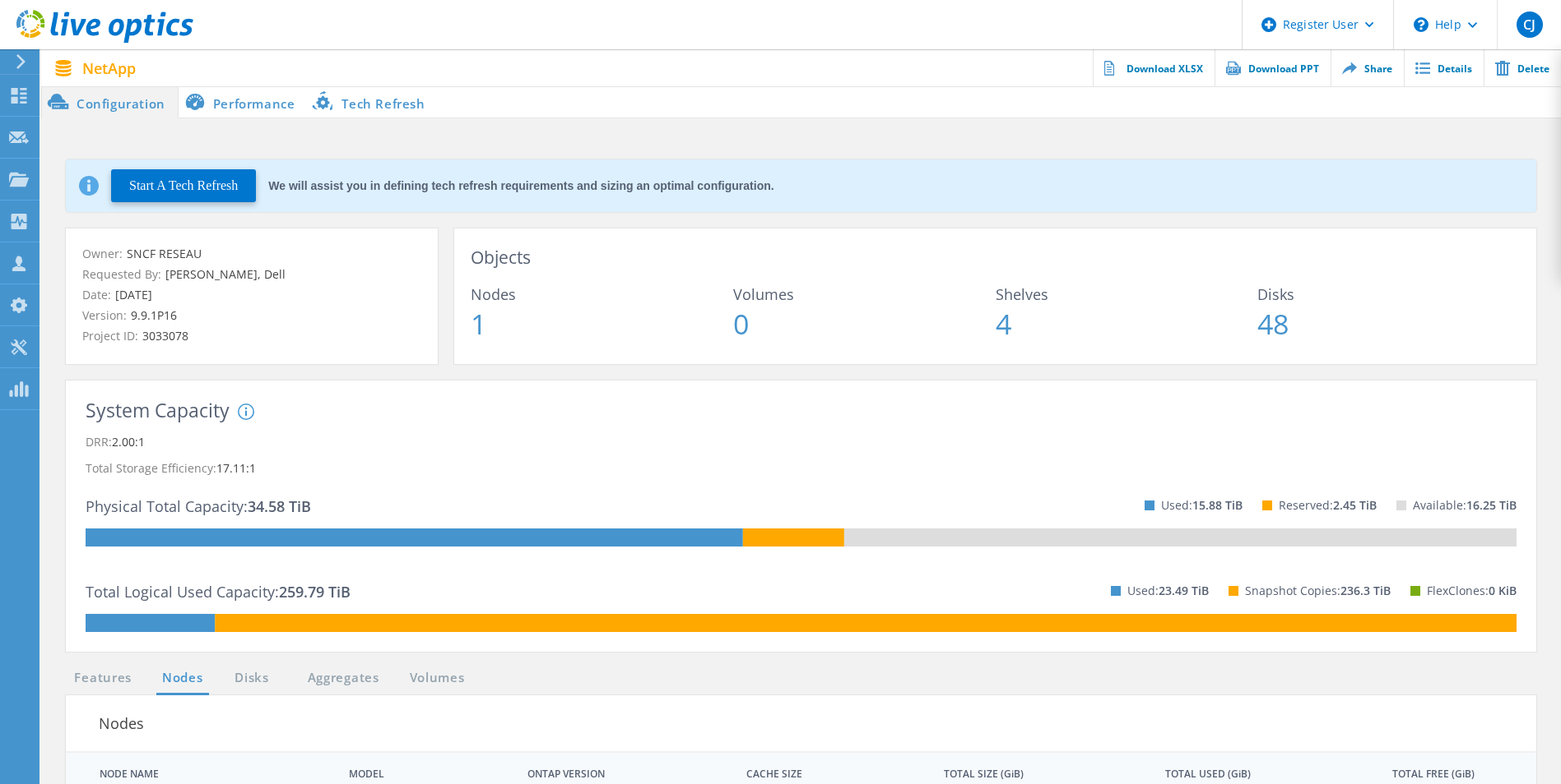
click at [227, 105] on li "Performance" at bounding box center [243, 102] width 129 height 33
